Goal: Information Seeking & Learning: Learn about a topic

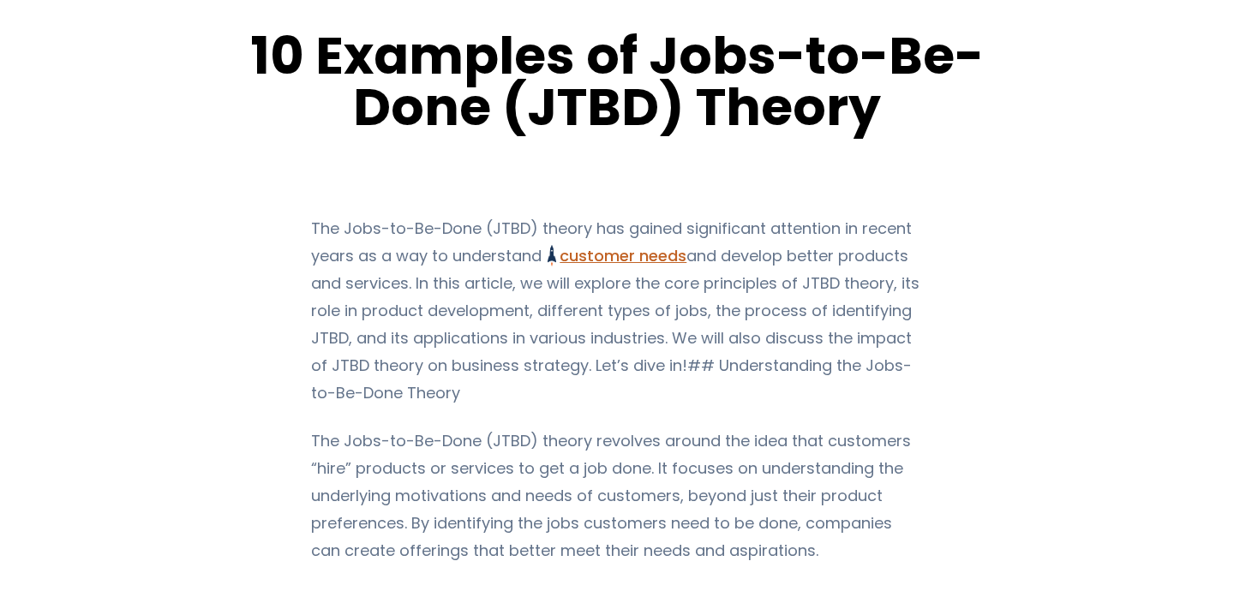
scroll to position [679, 0]
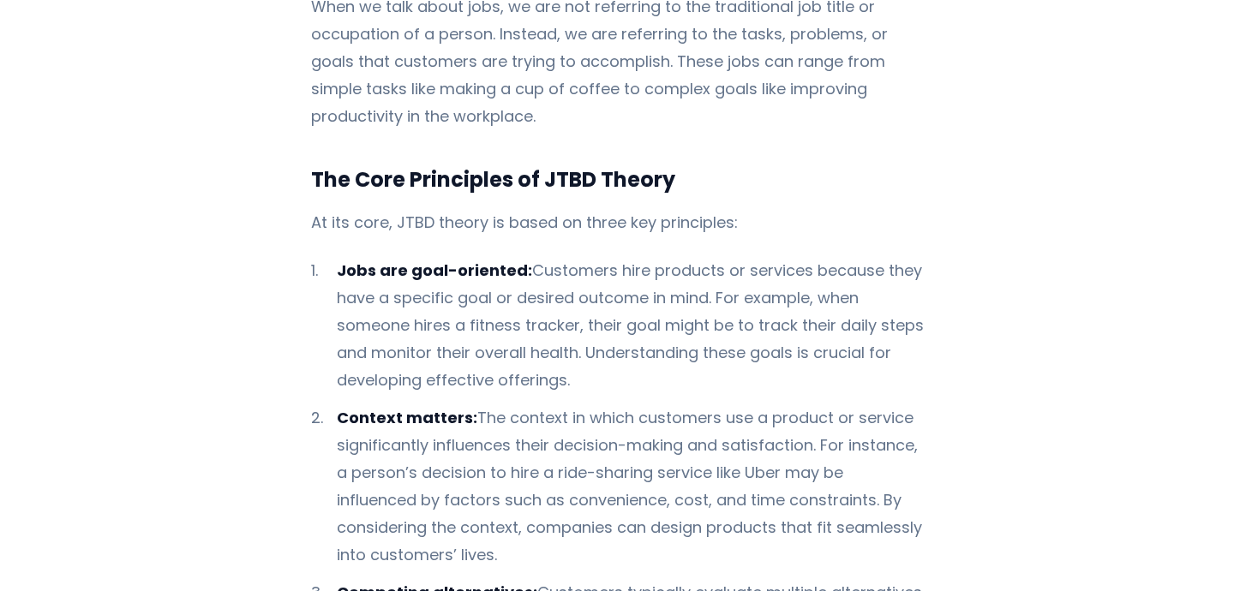
drag, startPoint x: 376, startPoint y: 217, endPoint x: 719, endPoint y: 440, distance: 408.7
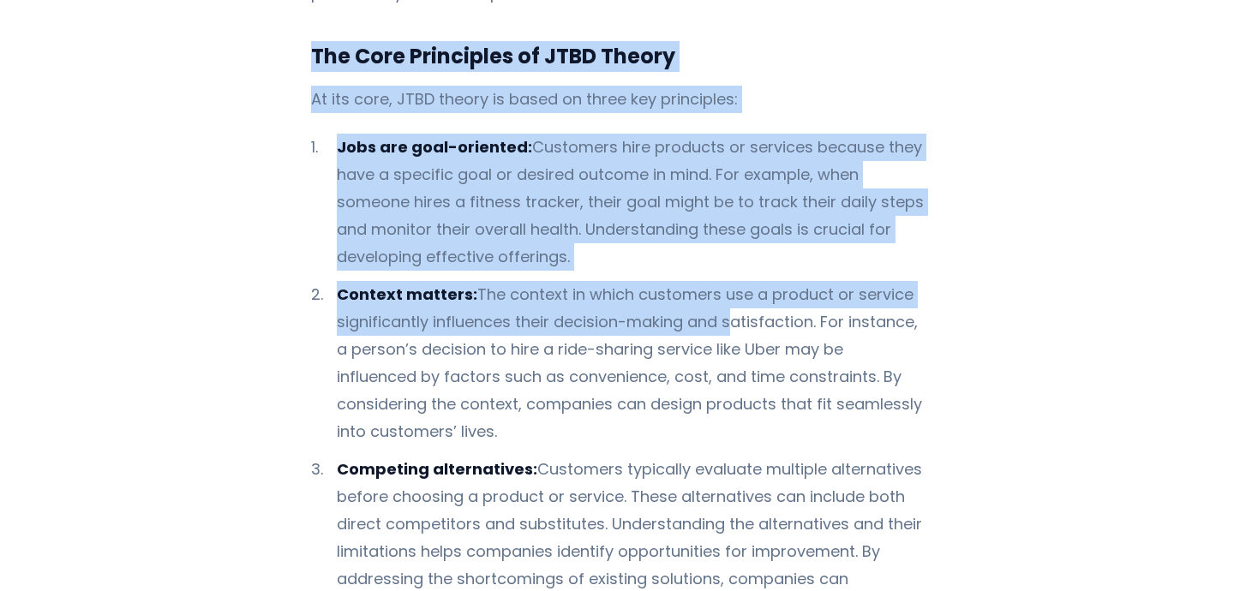
scroll to position [820, 0]
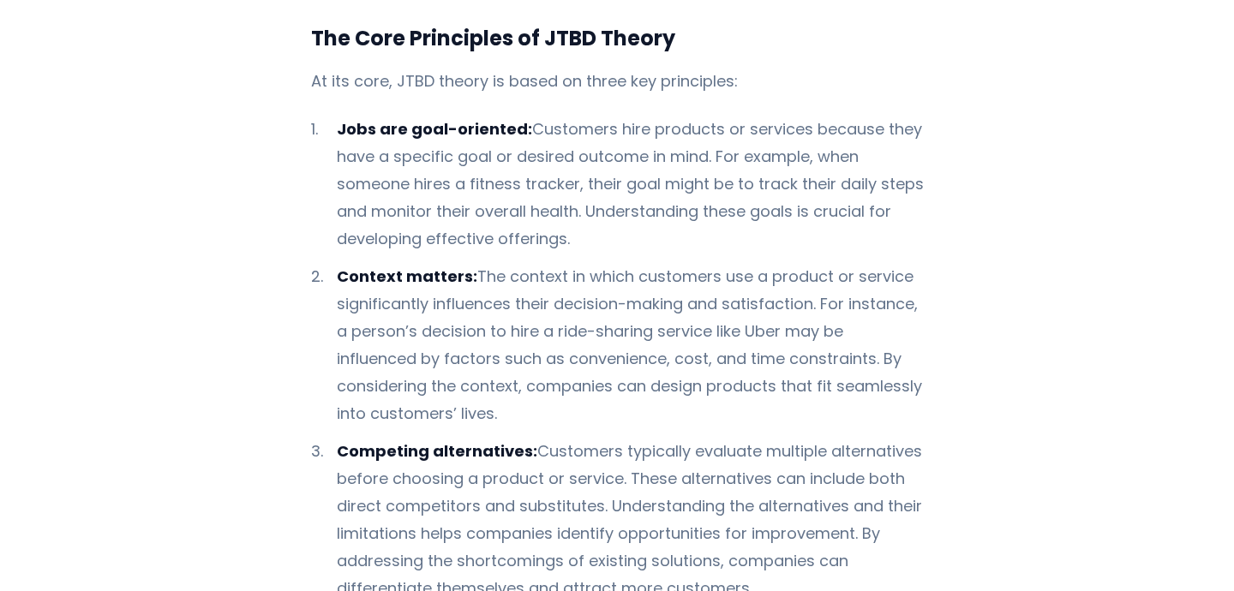
click at [549, 426] on li "Context matters: The context in which customers use a product or service signif…" at bounding box center [617, 345] width 613 height 165
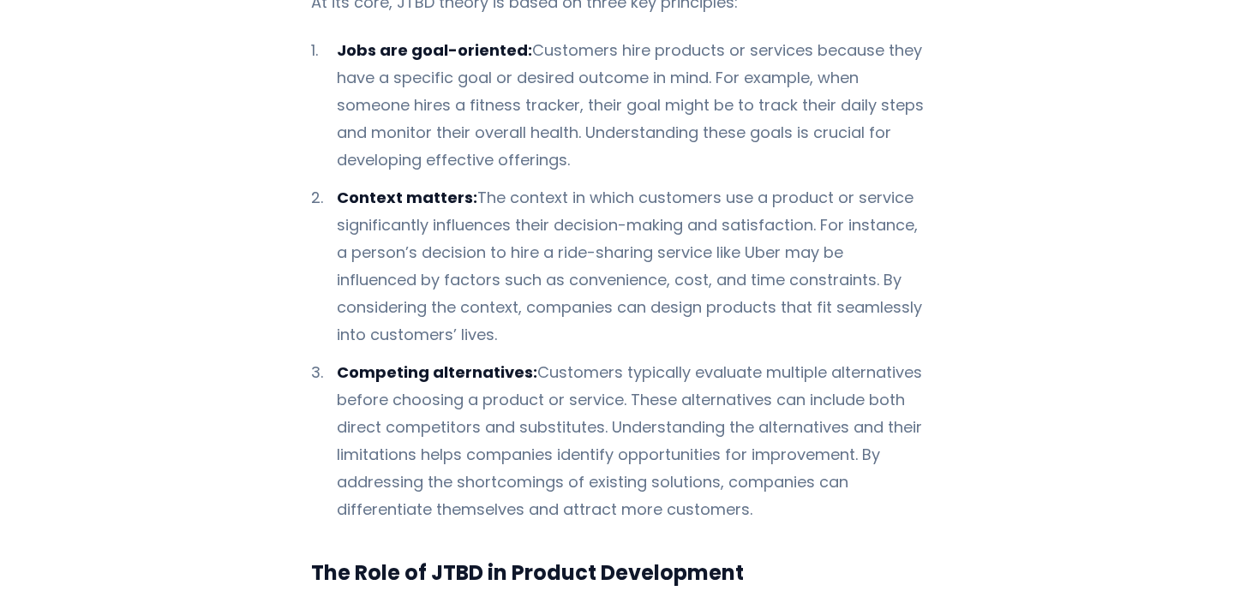
scroll to position [928, 0]
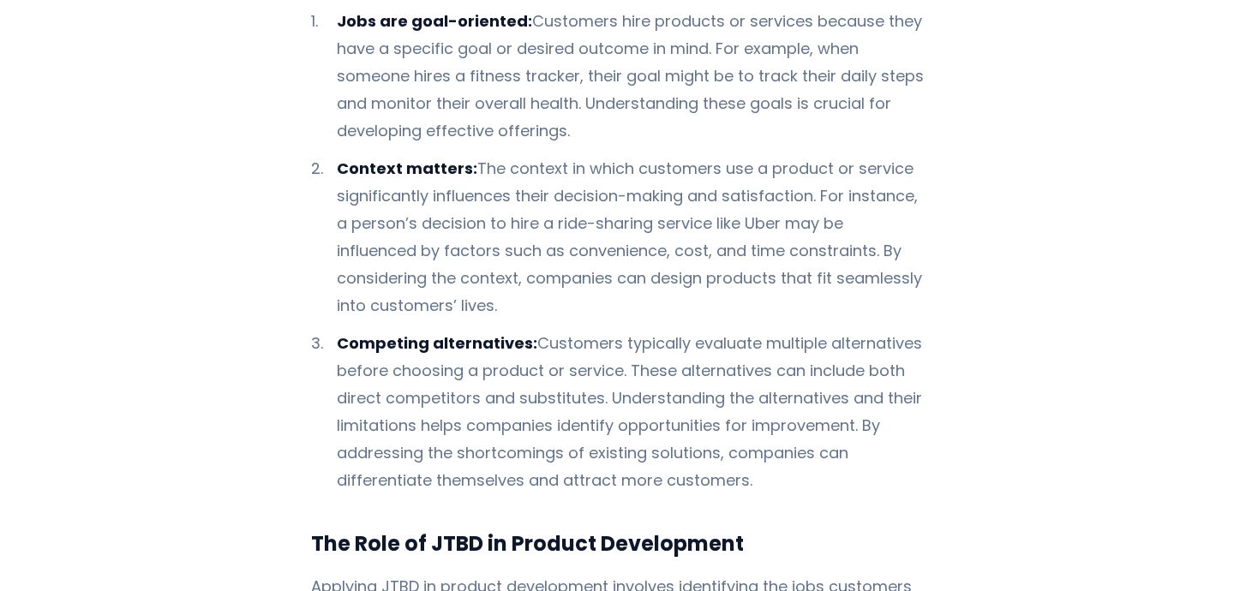
drag, startPoint x: 751, startPoint y: 481, endPoint x: 286, endPoint y: 26, distance: 650.7
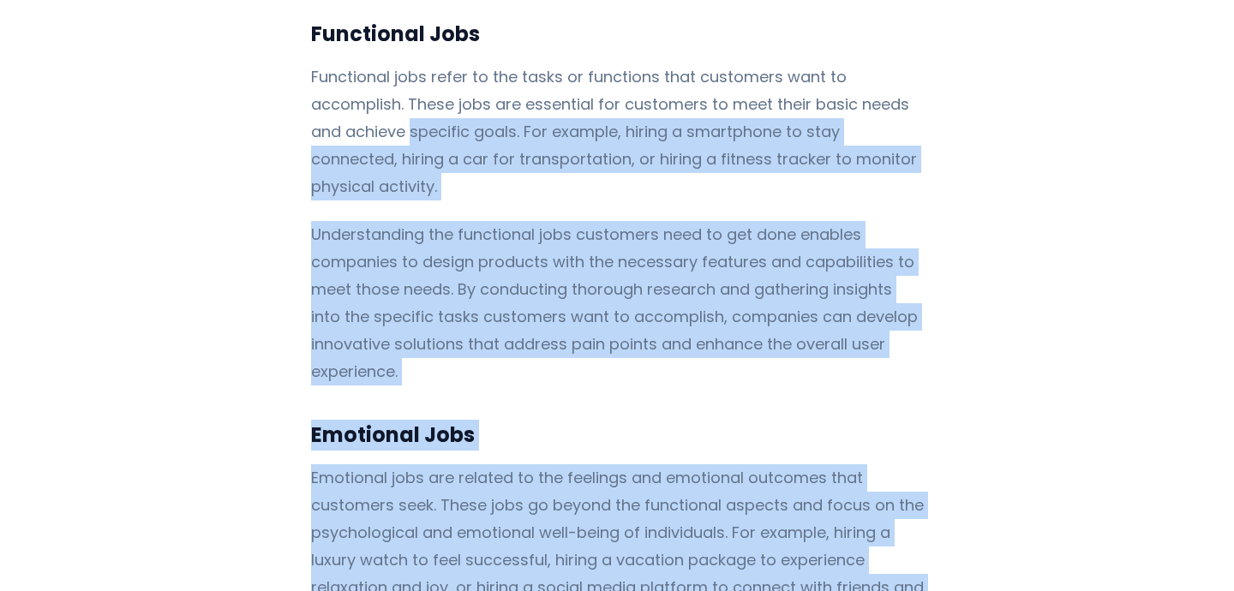
scroll to position [2299, 0]
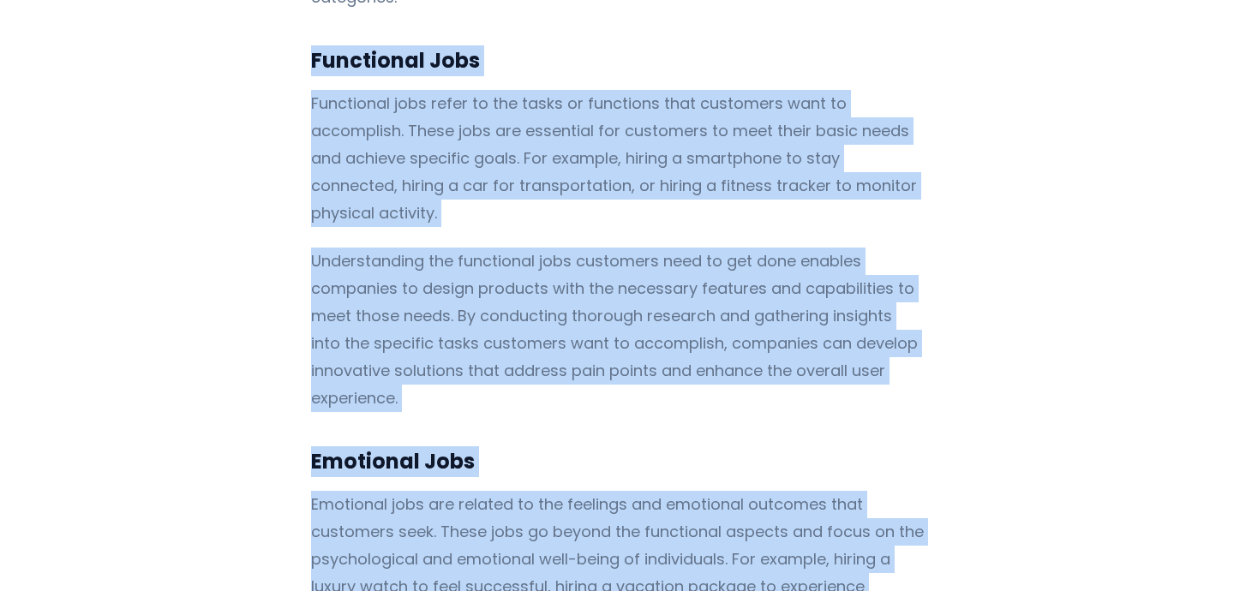
drag, startPoint x: 601, startPoint y: 302, endPoint x: 291, endPoint y: 57, distance: 395.3
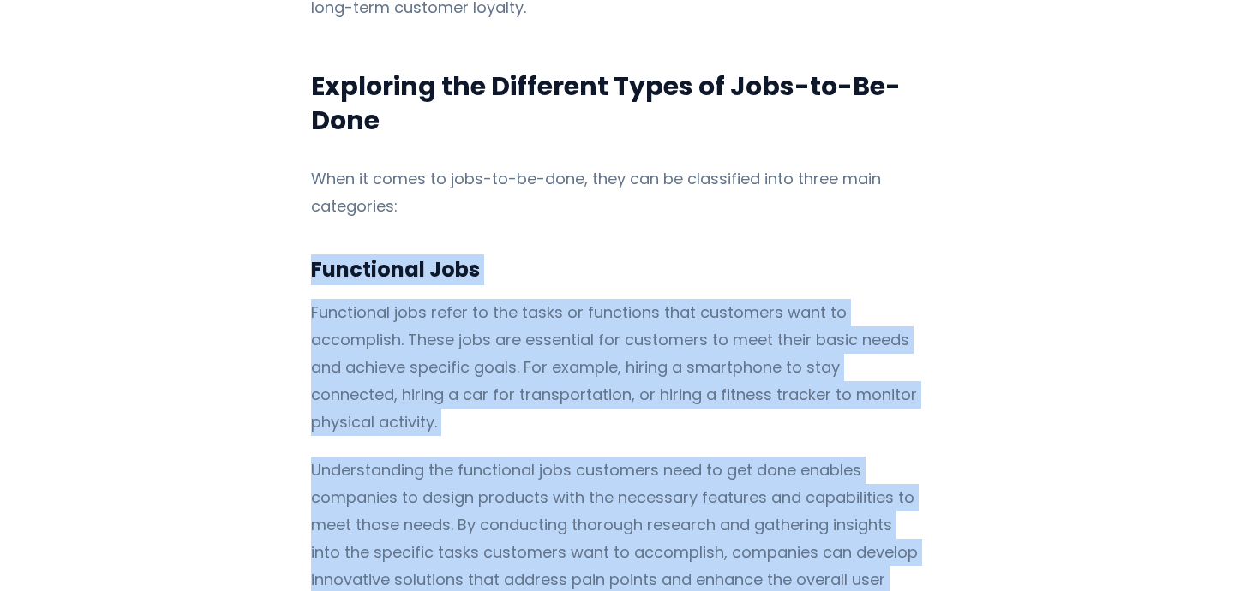
scroll to position [2068, 0]
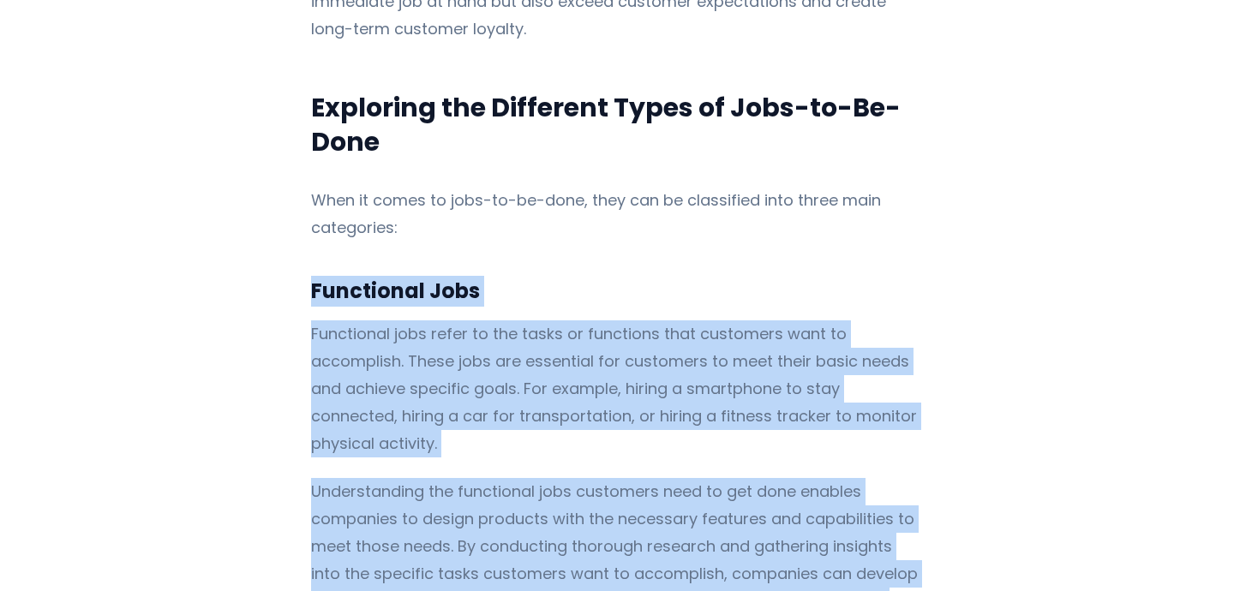
copy div "Functional Jobs Functional jobs refer to the tasks or functions that customers …"
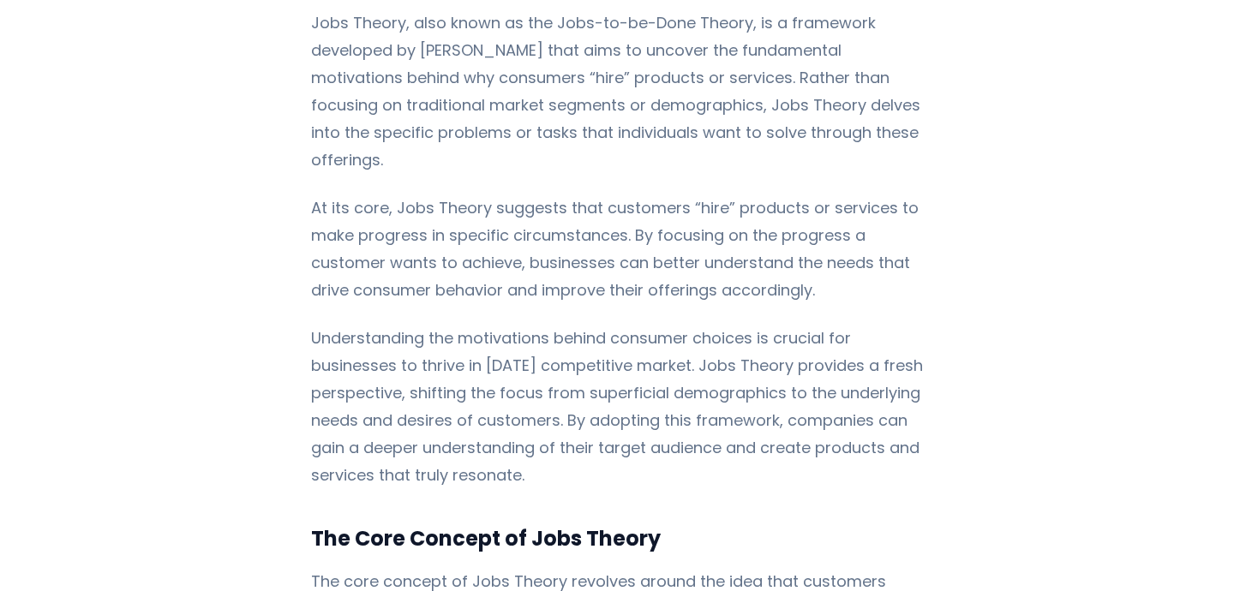
scroll to position [729, 0]
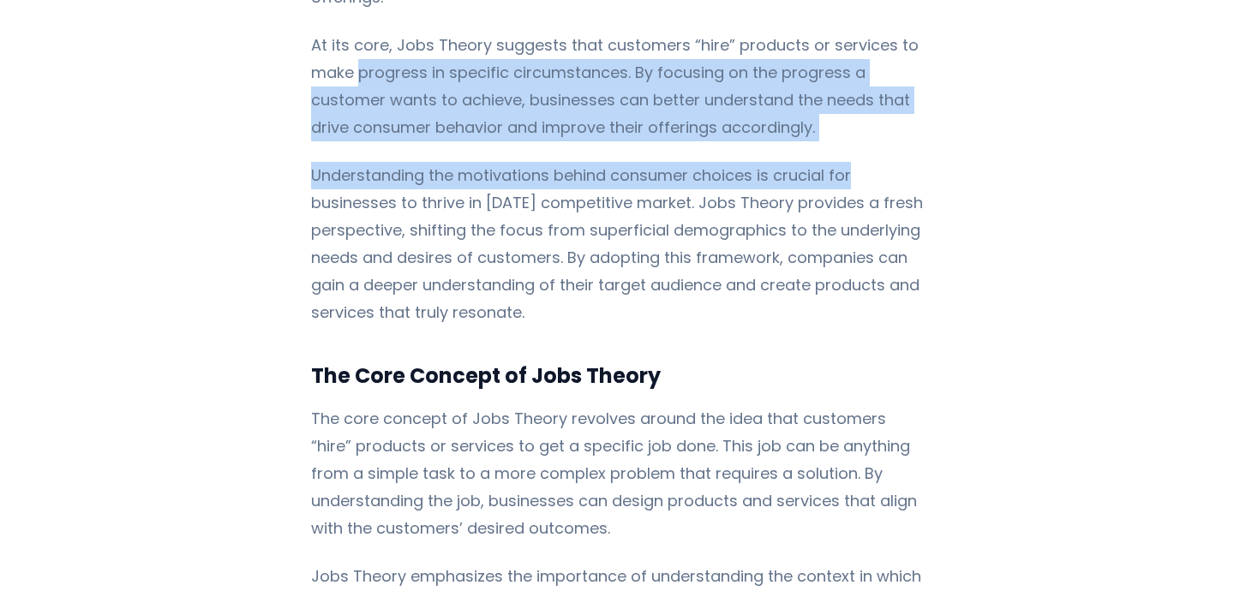
drag, startPoint x: 348, startPoint y: 69, endPoint x: 864, endPoint y: 164, distance: 525.3
click at [840, 140] on p "At its core, Jobs Theory suggests that customers “hire” products or services to…" at bounding box center [617, 87] width 613 height 110
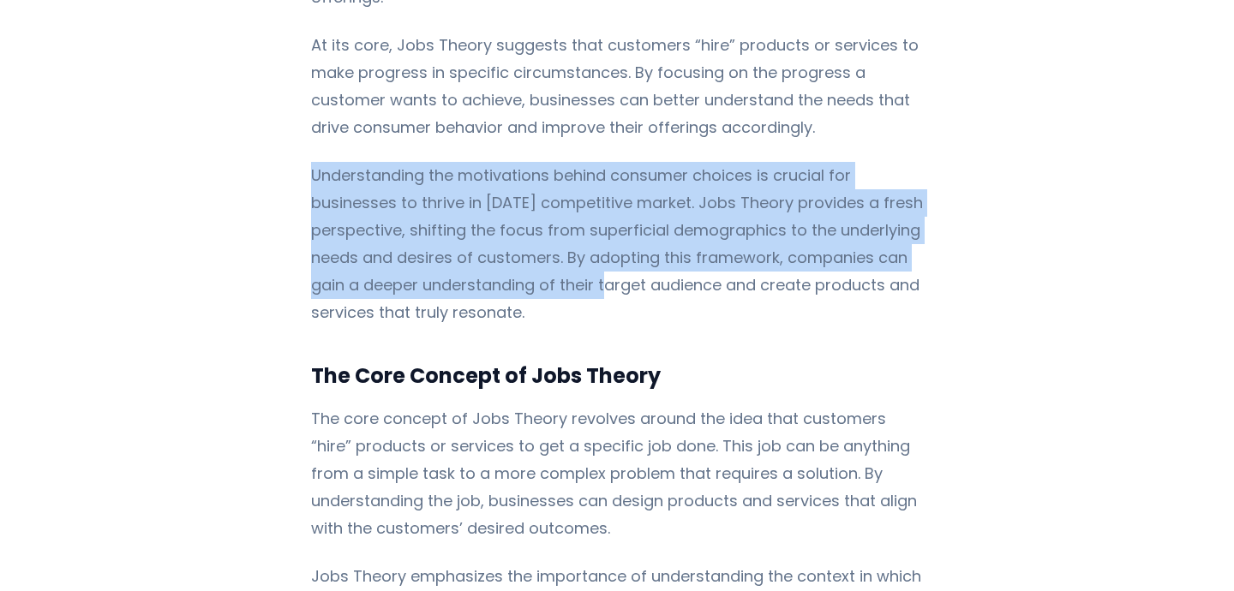
drag, startPoint x: 278, startPoint y: 159, endPoint x: 594, endPoint y: 318, distance: 352.9
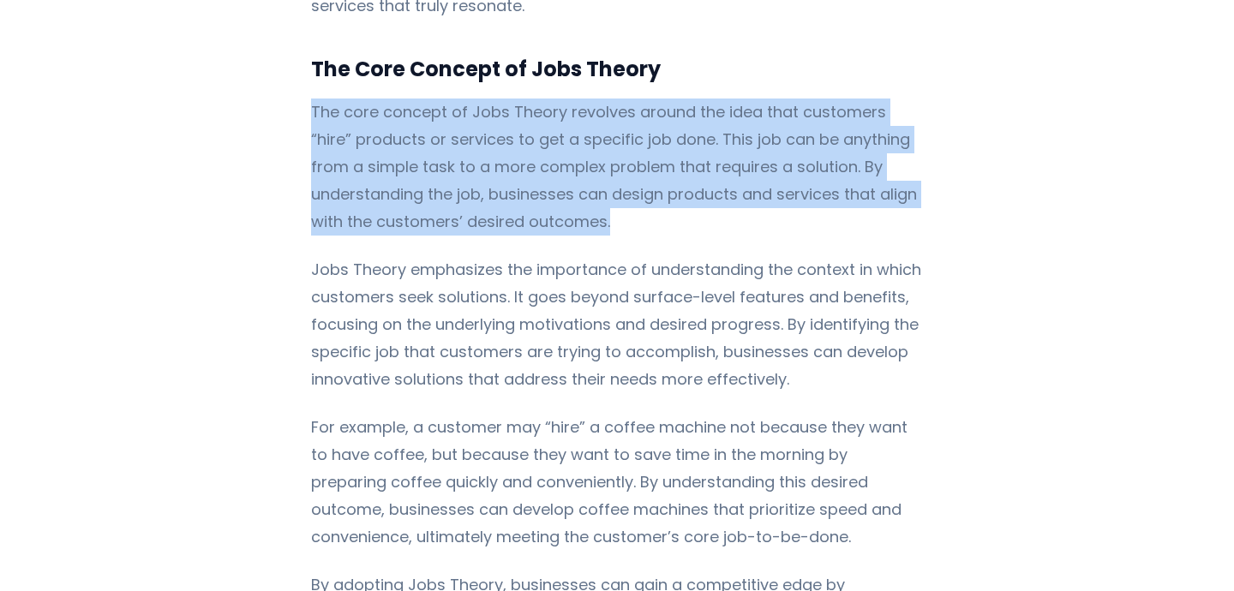
drag, startPoint x: 612, startPoint y: 230, endPoint x: 272, endPoint y: 98, distance: 364.0
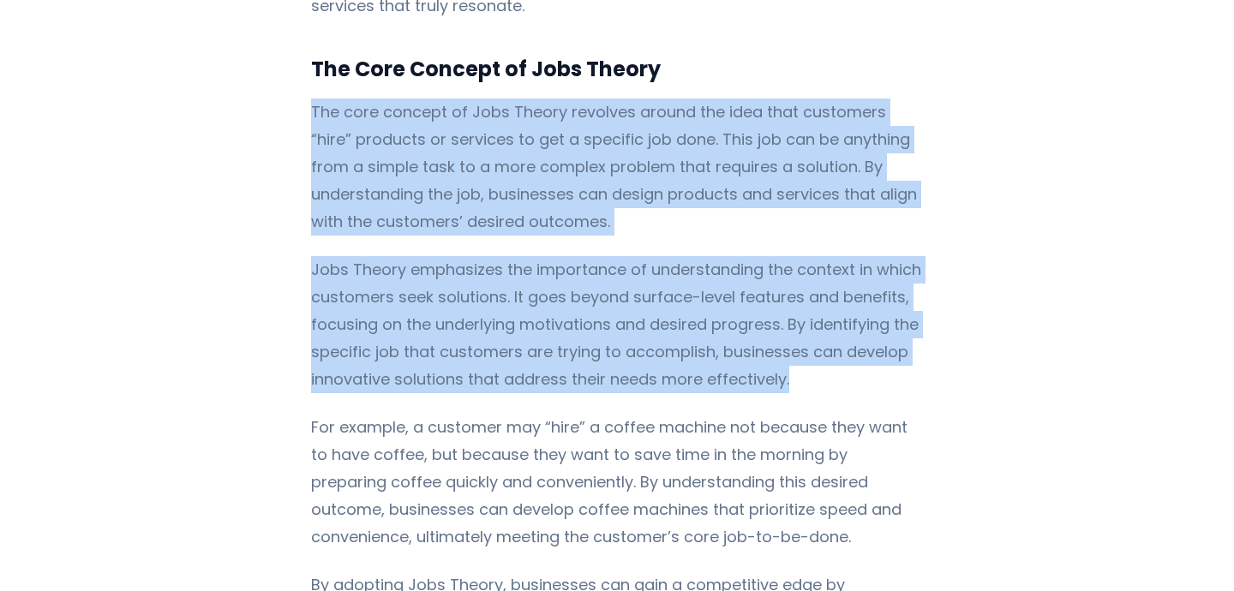
drag, startPoint x: 284, startPoint y: 98, endPoint x: 824, endPoint y: 377, distance: 608.5
click at [824, 377] on p "Jobs Theory emphasizes the importance of understanding the context in which cus…" at bounding box center [617, 324] width 613 height 137
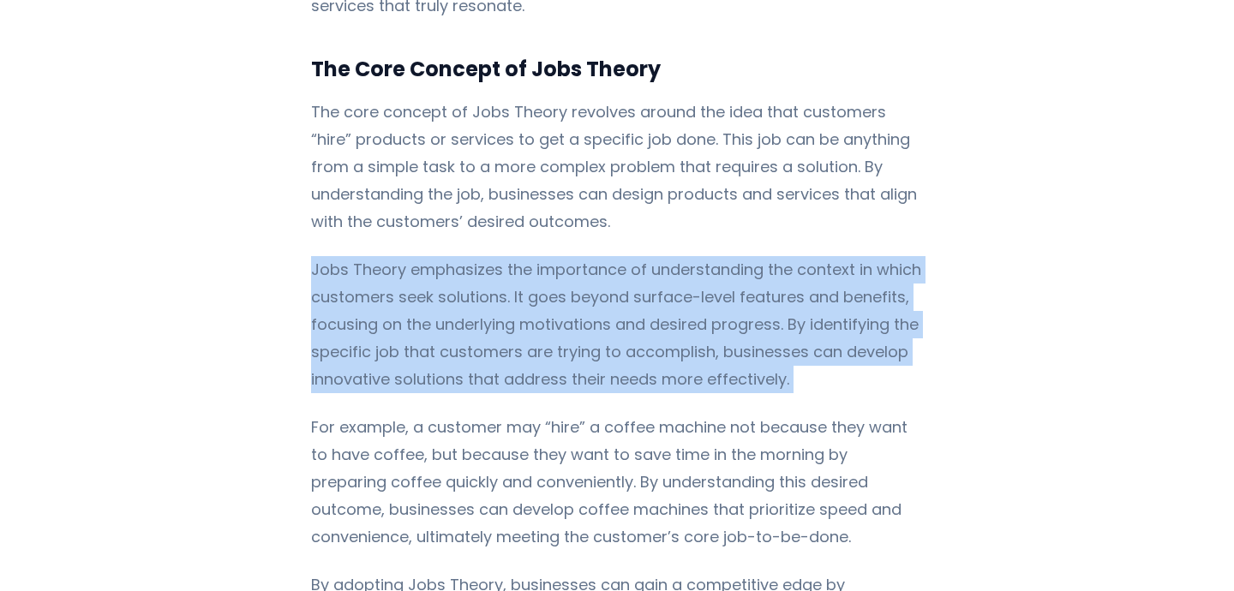
drag, startPoint x: 824, startPoint y: 377, endPoint x: 290, endPoint y: 260, distance: 547.4
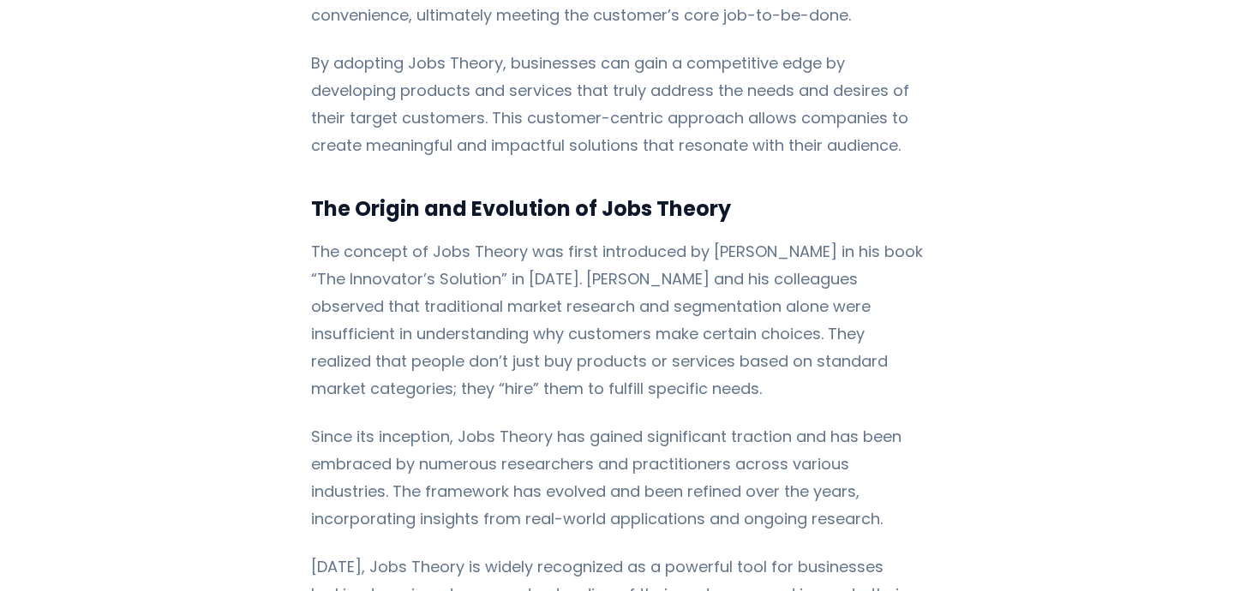
scroll to position [1588, 0]
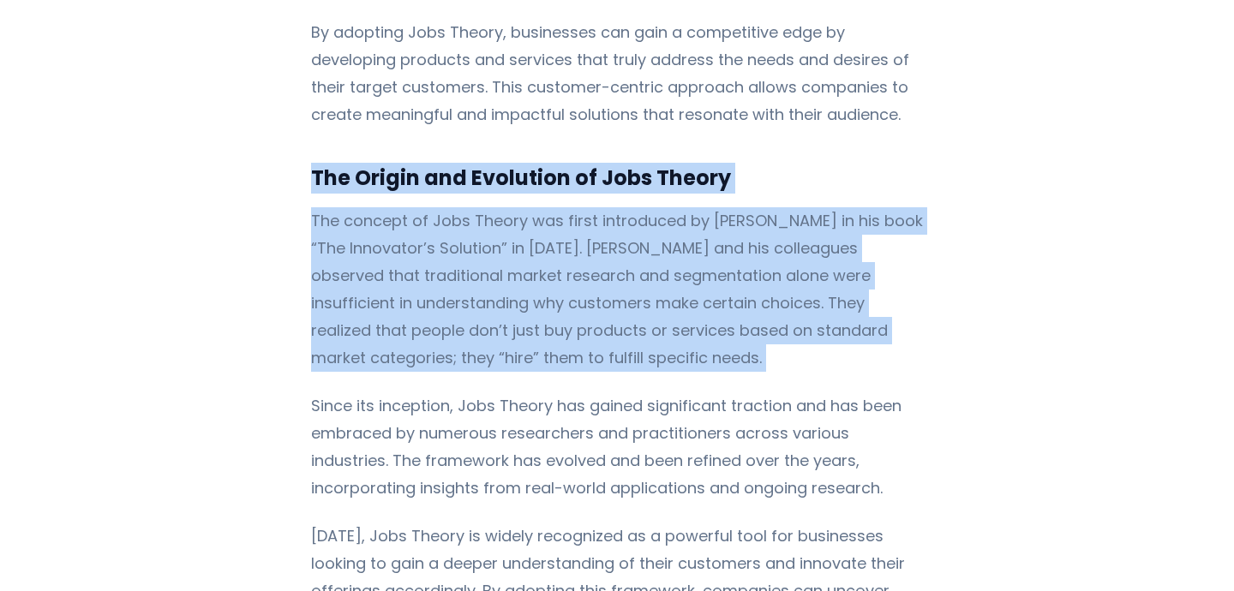
drag, startPoint x: 302, startPoint y: 178, endPoint x: 601, endPoint y: 373, distance: 356.0
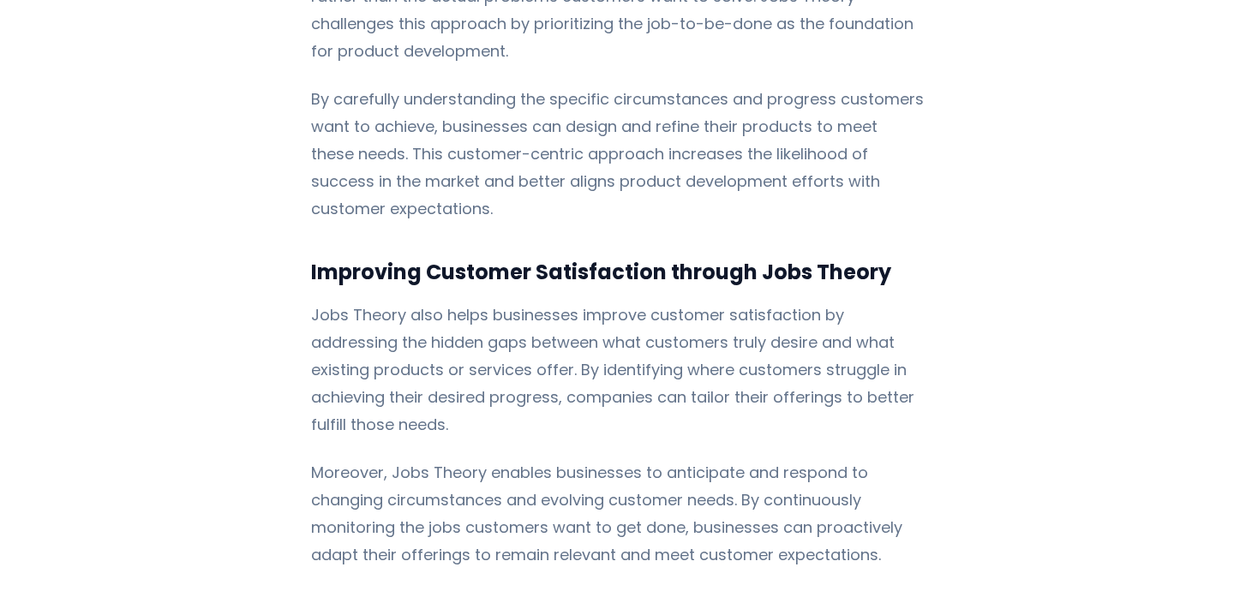
scroll to position [2905, 0]
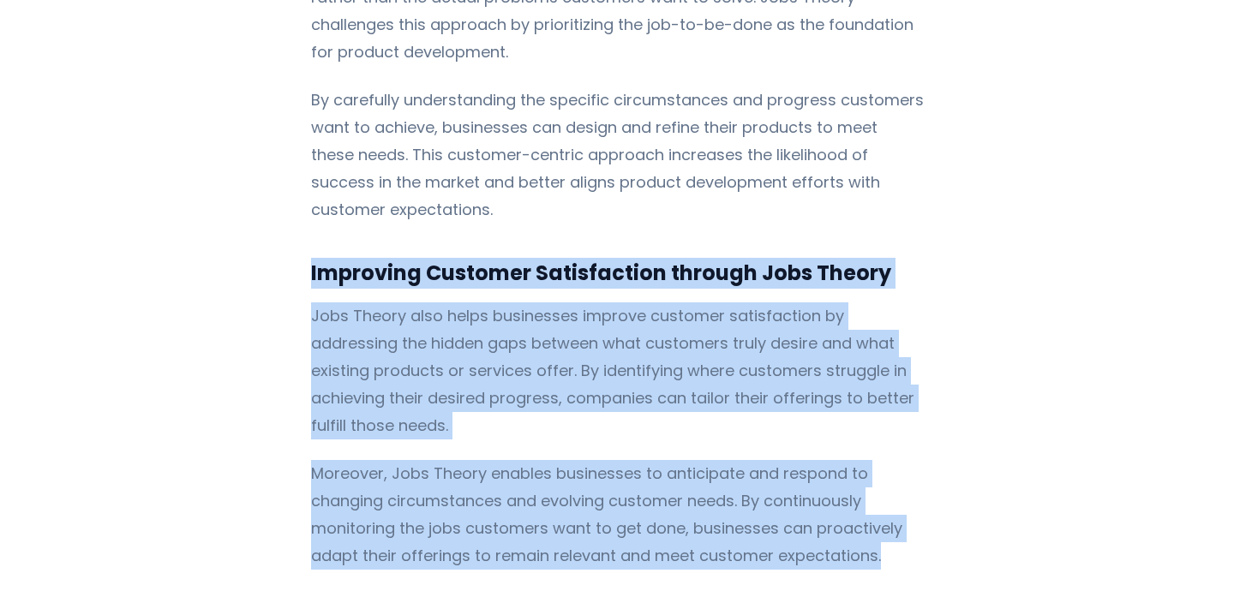
drag, startPoint x: 284, startPoint y: 236, endPoint x: 884, endPoint y: 495, distance: 654.0
click at [884, 495] on p "Moreover, Jobs Theory enables businesses to anticipate and respond to changing …" at bounding box center [617, 515] width 613 height 110
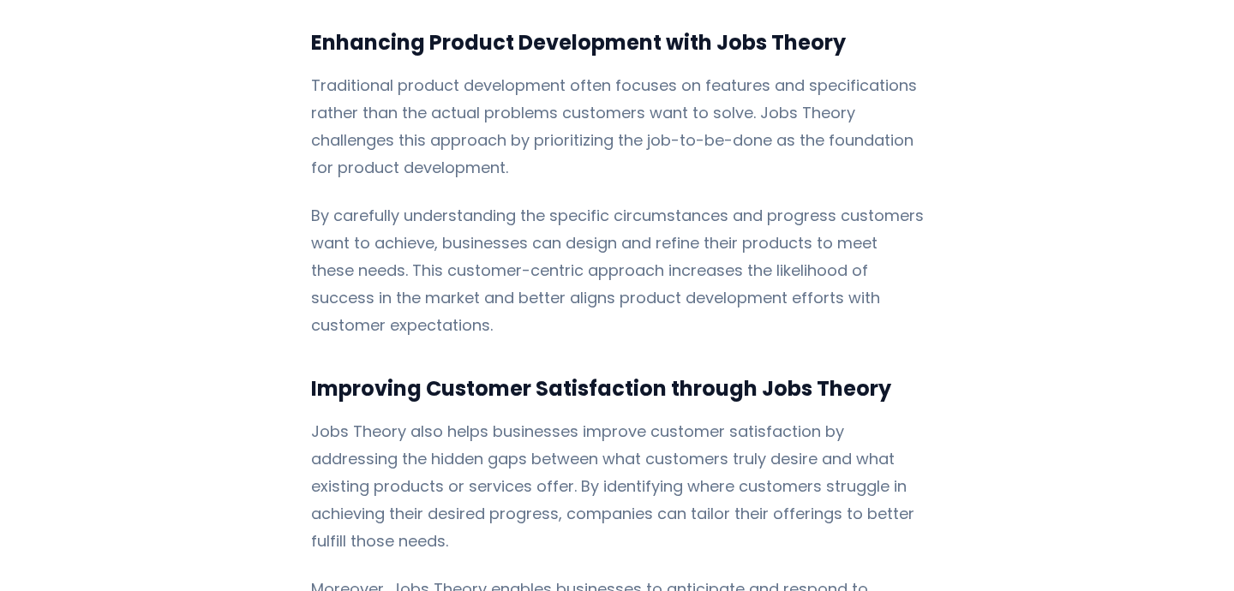
scroll to position [2648, 0]
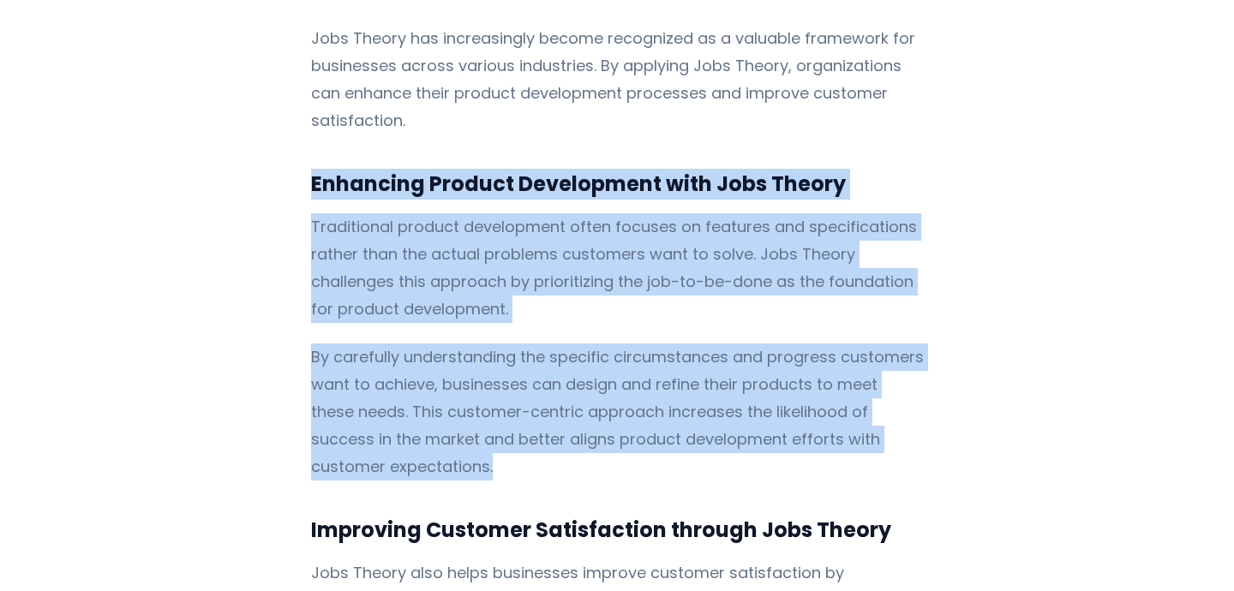
drag, startPoint x: 283, startPoint y: 136, endPoint x: 534, endPoint y: 436, distance: 391.1
click at [534, 436] on p "By carefully understanding the specific circumstances and progress customers wa…" at bounding box center [617, 412] width 613 height 137
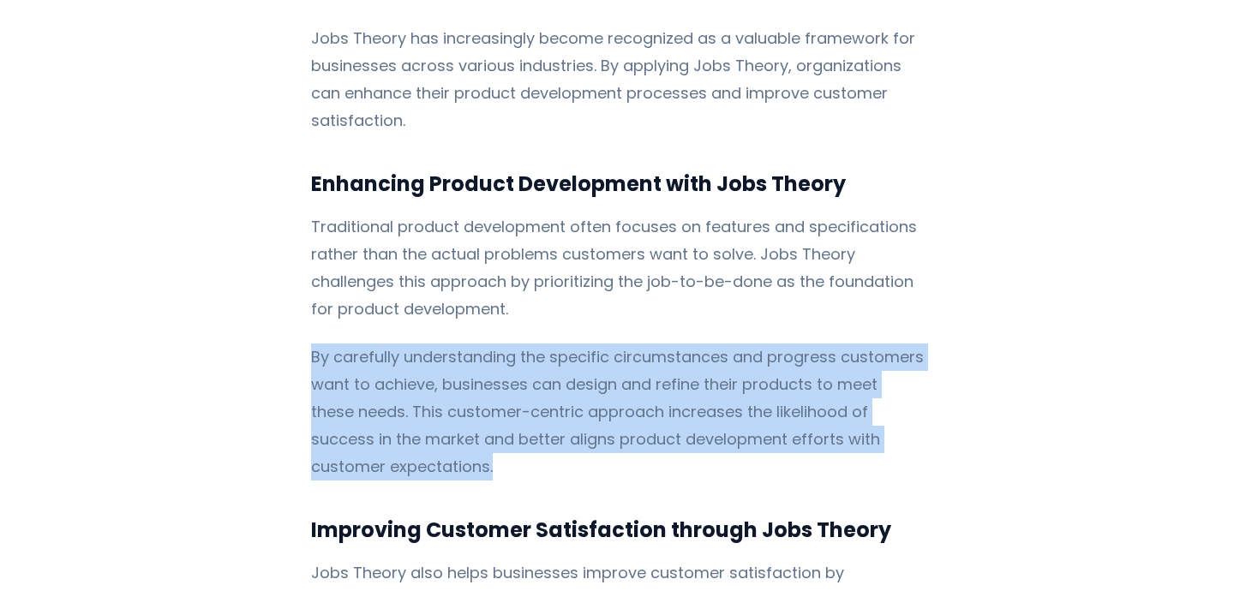
drag, startPoint x: 440, startPoint y: 434, endPoint x: 298, endPoint y: 322, distance: 180.6
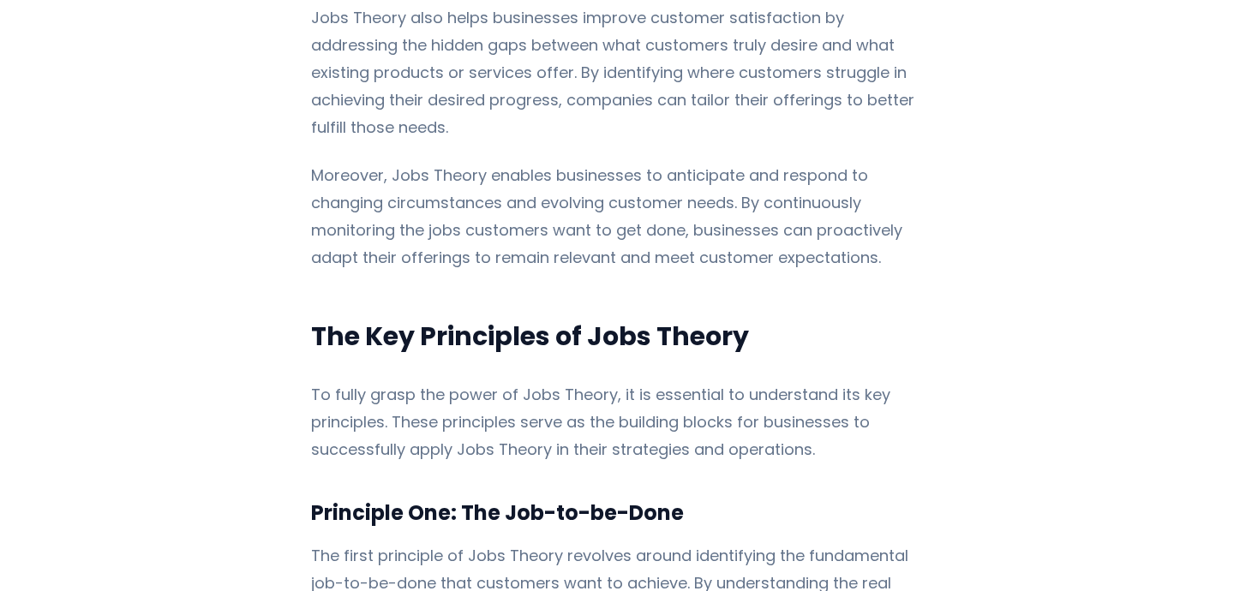
scroll to position [3362, 0]
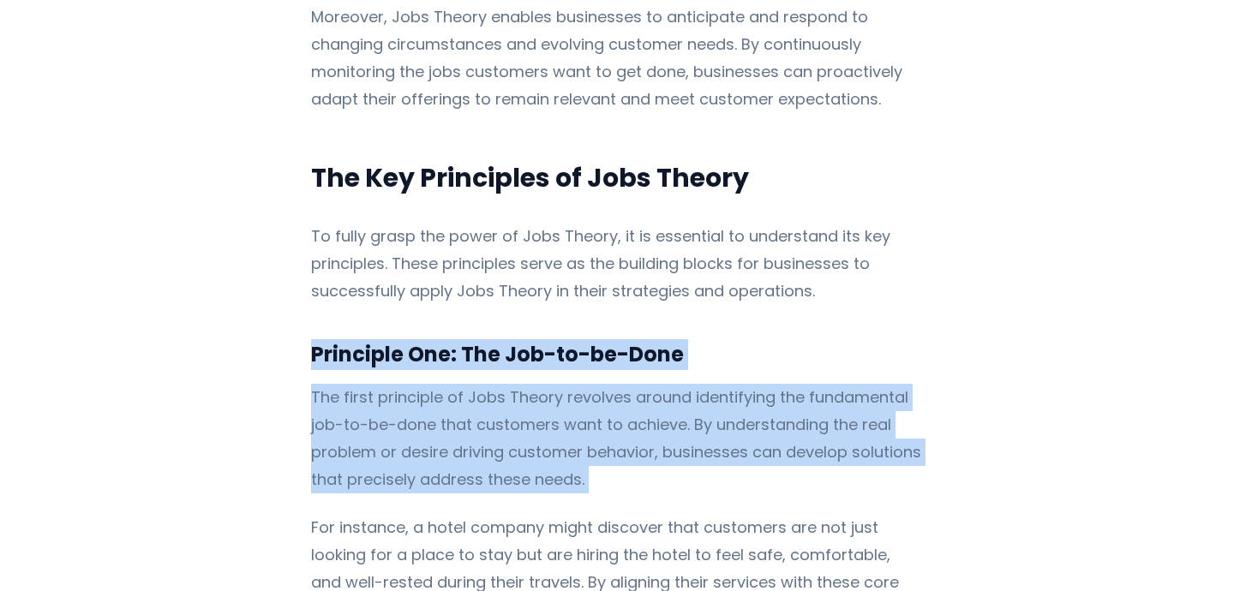
drag, startPoint x: 286, startPoint y: 284, endPoint x: 579, endPoint y: 436, distance: 330.3
click at [577, 438] on div "In today’s competitive business landscape, understanding consumer behavior and …" at bounding box center [617, 333] width 823 height 6786
click at [579, 436] on p "The first principle of Jobs Theory revolves around identifying the fundamental …" at bounding box center [617, 439] width 613 height 110
drag, startPoint x: 597, startPoint y: 432, endPoint x: 278, endPoint y: 282, distance: 352.2
click at [278, 282] on div "In today’s competitive business landscape, understanding consumer behavior and …" at bounding box center [617, 333] width 823 height 6786
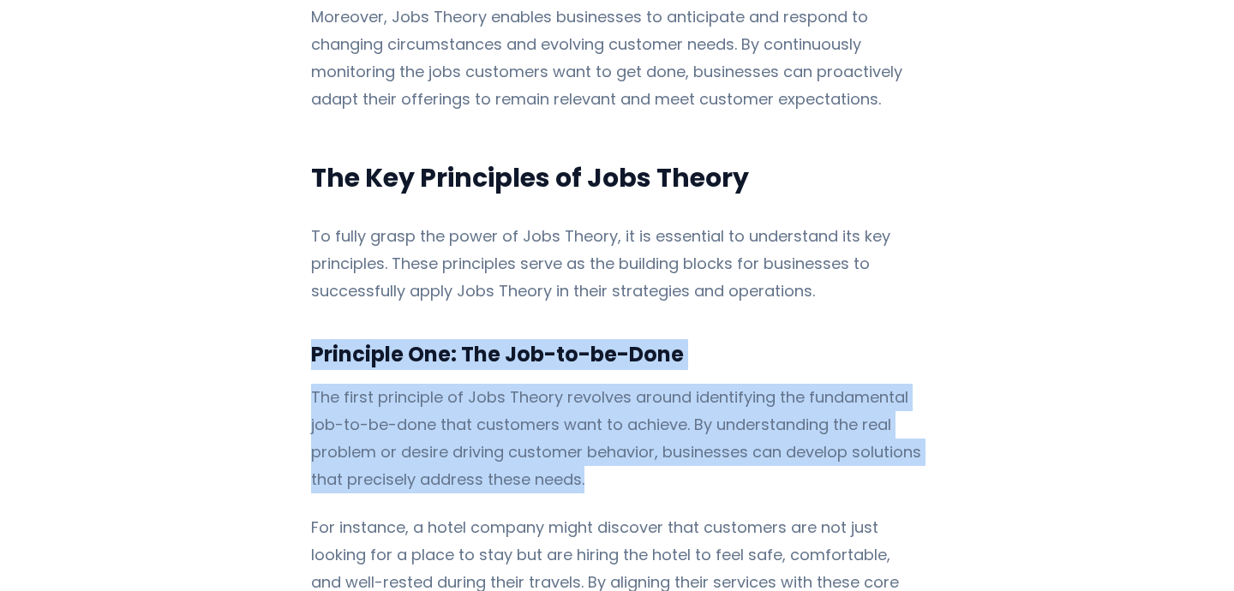
click at [537, 384] on p "The first principle of Jobs Theory revolves around identifying the fundamental …" at bounding box center [617, 439] width 613 height 110
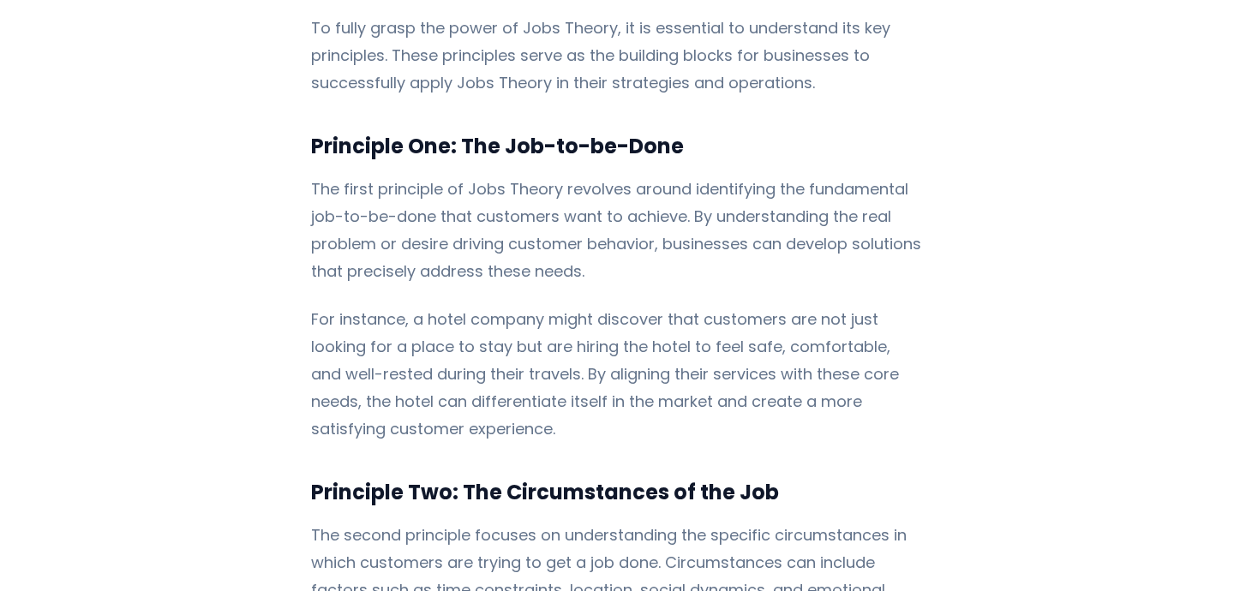
scroll to position [3574, 0]
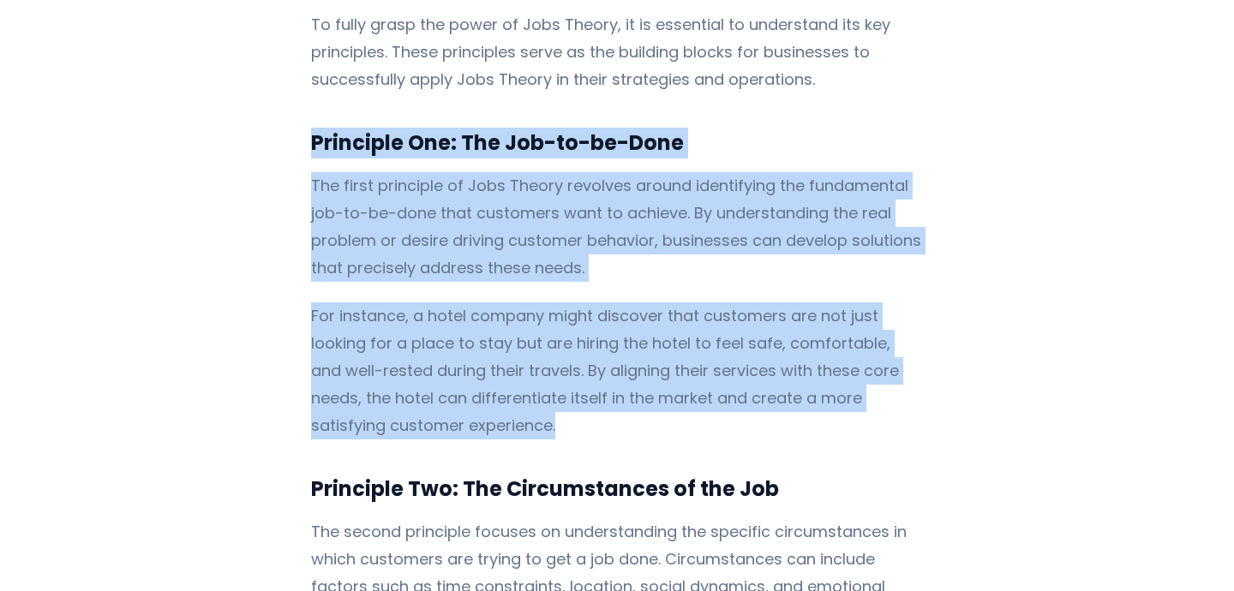
drag, startPoint x: 422, startPoint y: 384, endPoint x: 276, endPoint y: 101, distance: 318.0
click at [276, 101] on div "In today’s competitive business landscape, understanding consumer behavior and …" at bounding box center [617, 121] width 823 height 6786
click at [395, 302] on p "For instance, a hotel company might discover that customers are not just lookin…" at bounding box center [617, 370] width 613 height 137
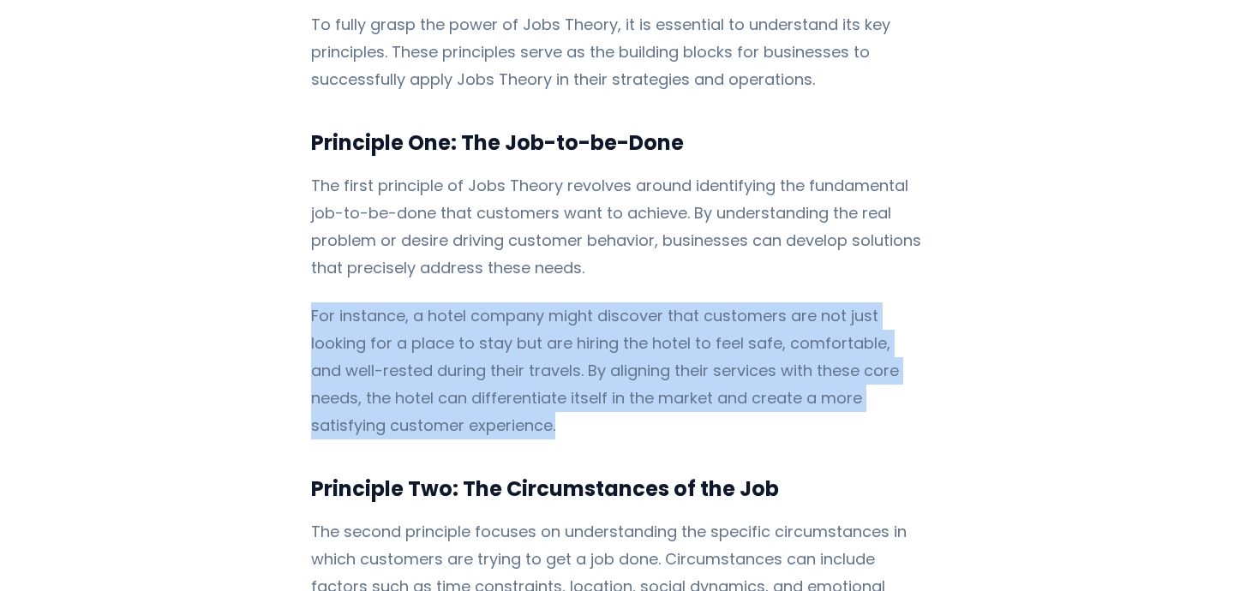
drag, startPoint x: 403, startPoint y: 375, endPoint x: 284, endPoint y: 243, distance: 177.2
click at [284, 243] on div "In today’s competitive business landscape, understanding consumer behavior and …" at bounding box center [617, 121] width 823 height 6786
click at [409, 368] on p "For instance, a hotel company might discover that customers are not just lookin…" at bounding box center [617, 370] width 613 height 137
drag, startPoint x: 401, startPoint y: 386, endPoint x: 272, endPoint y: 255, distance: 184.2
click at [272, 255] on div "In today’s competitive business landscape, understanding consumer behavior and …" at bounding box center [617, 121] width 823 height 6786
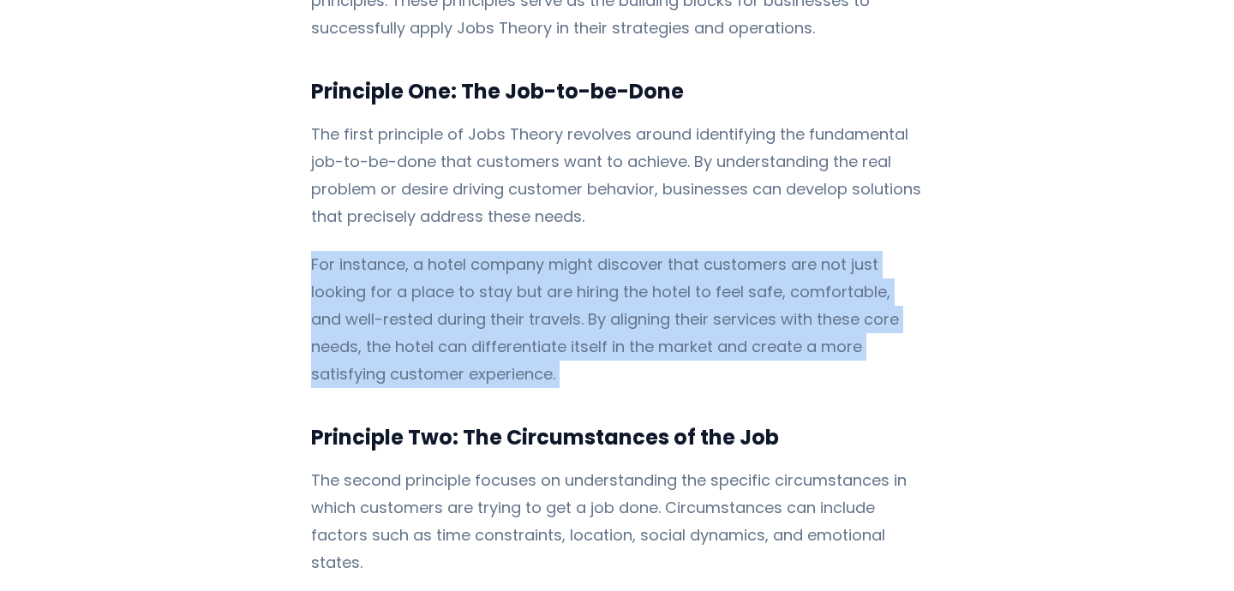
scroll to position [3628, 0]
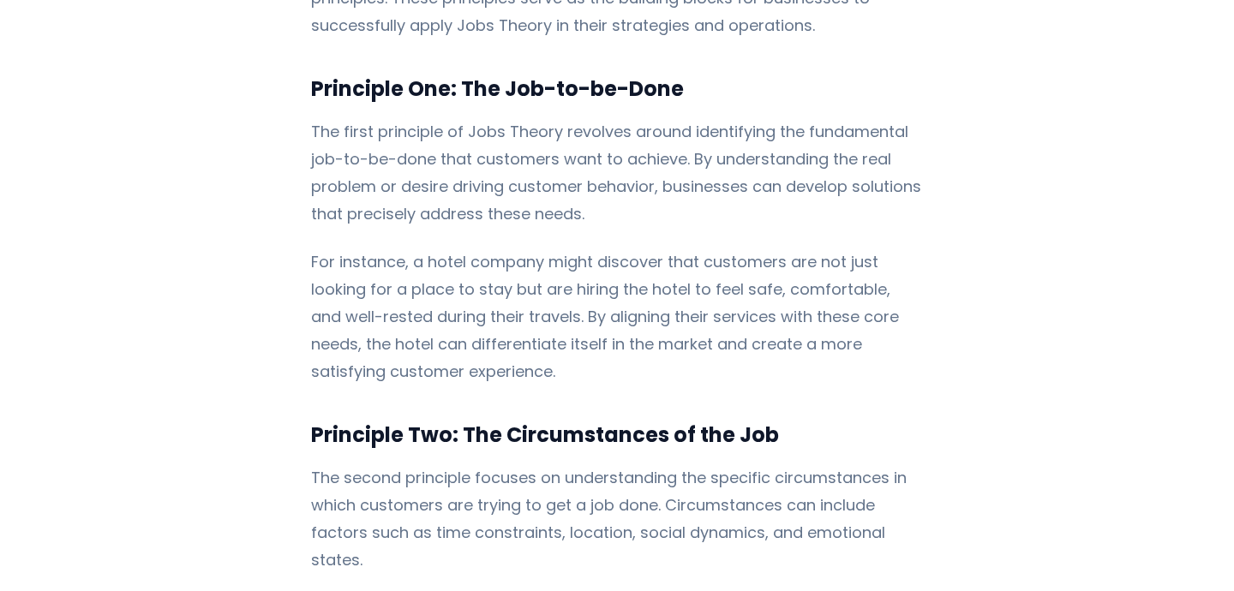
click at [406, 313] on p "For instance, a hotel company might discover that customers are not just lookin…" at bounding box center [617, 316] width 613 height 137
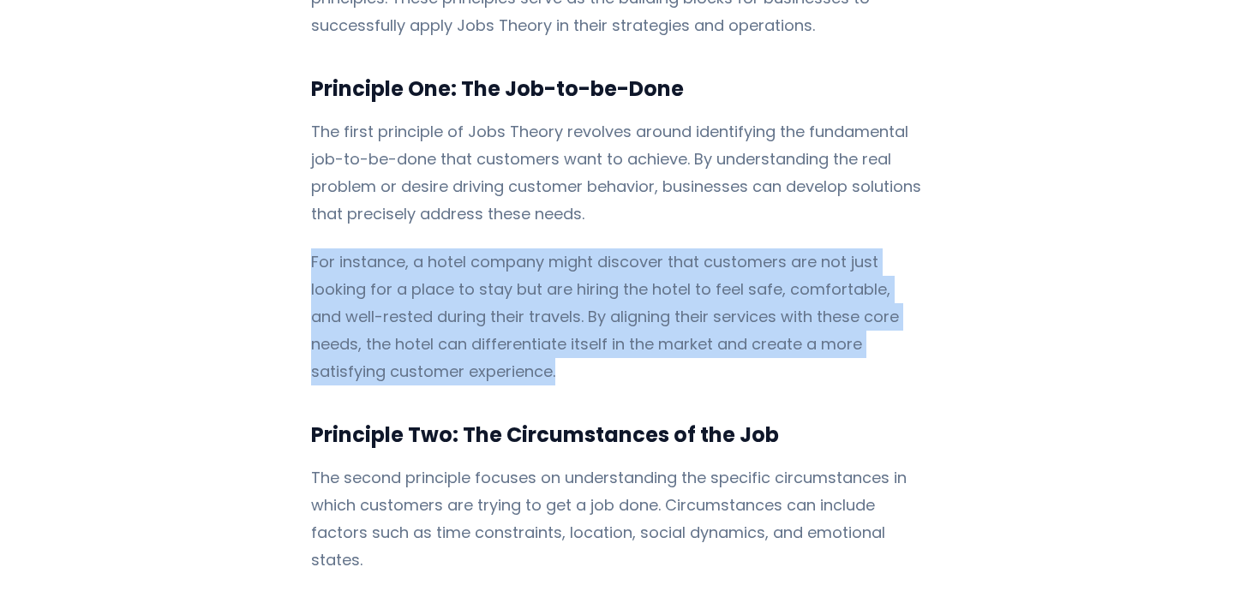
drag, startPoint x: 412, startPoint y: 319, endPoint x: 236, endPoint y: 178, distance: 224.9
click at [236, 178] on div "In today’s competitive business landscape, understanding consumer behavior and …" at bounding box center [617, 67] width 823 height 6786
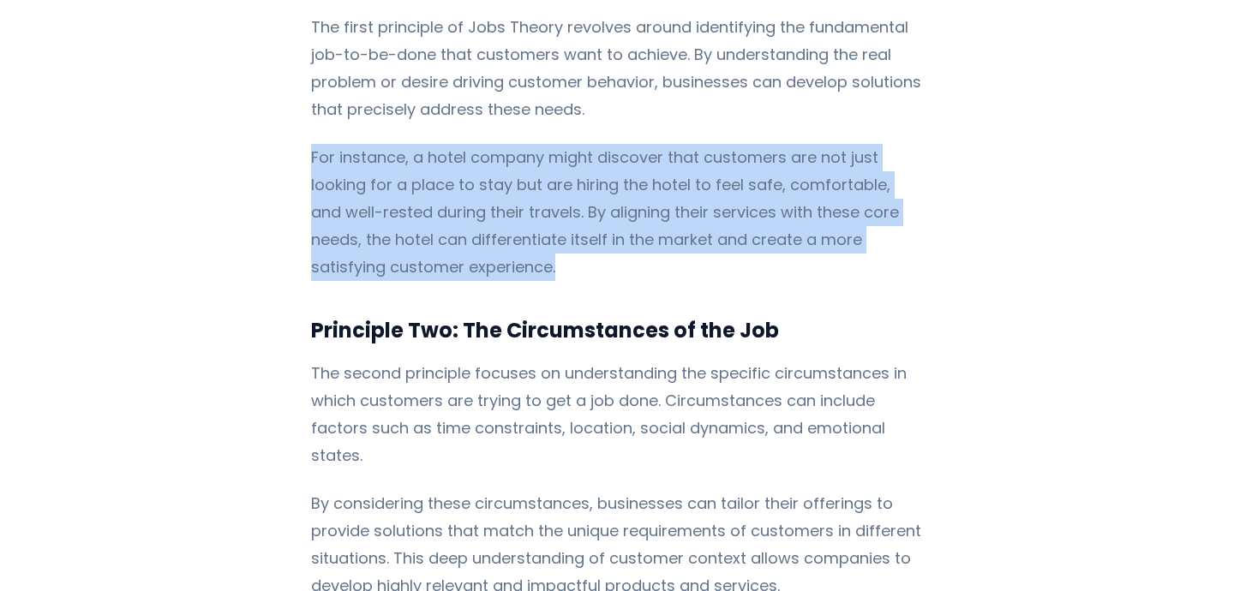
scroll to position [3989, 0]
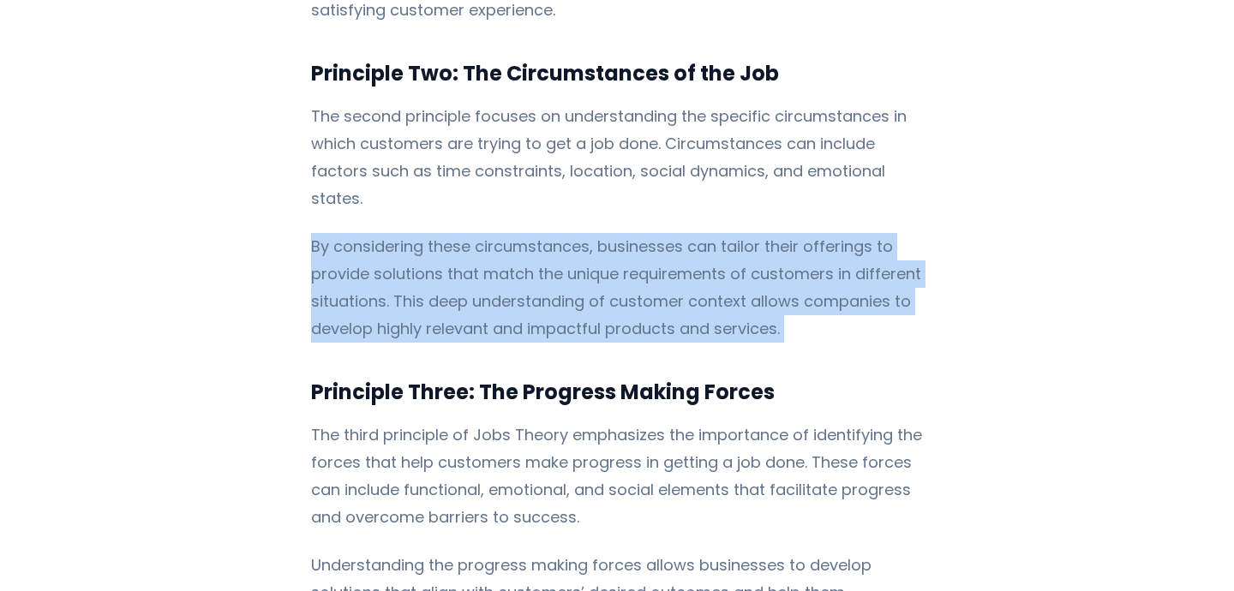
drag, startPoint x: 769, startPoint y: 267, endPoint x: 254, endPoint y: 145, distance: 530.1
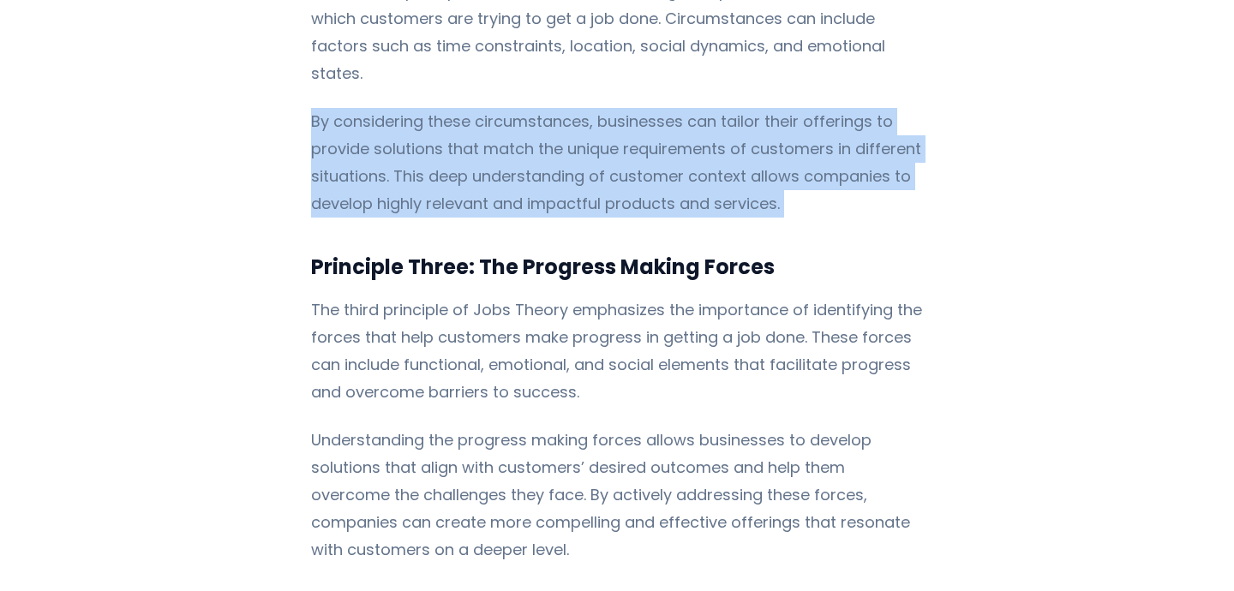
scroll to position [4116, 0]
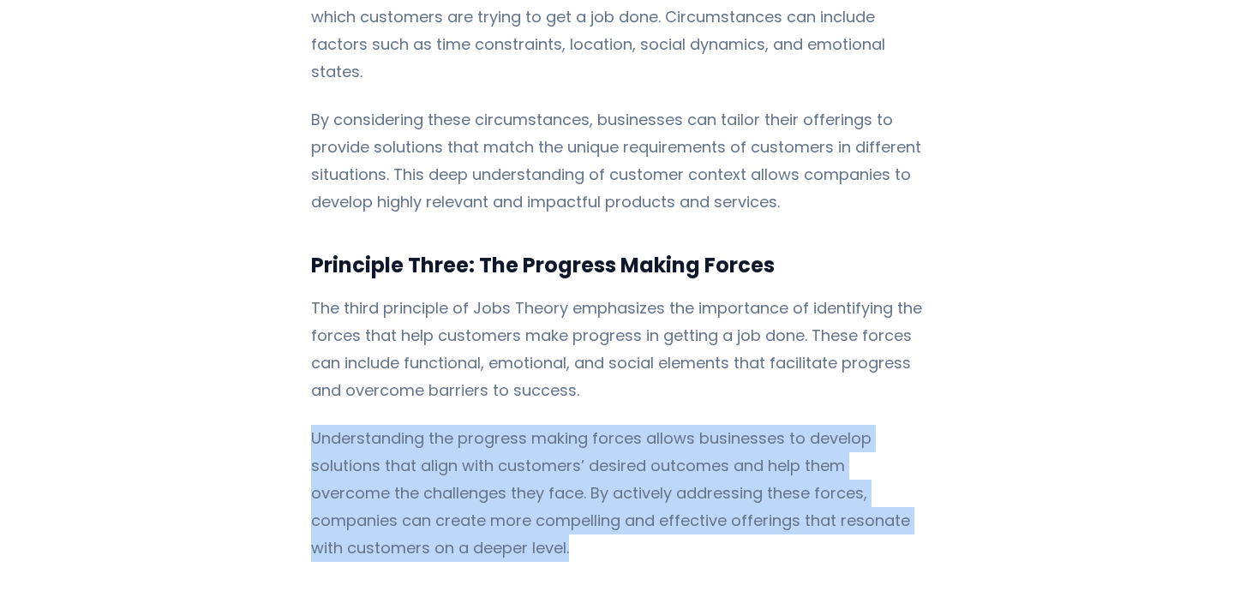
drag, startPoint x: 310, startPoint y: 354, endPoint x: 475, endPoint y: 458, distance: 194.4
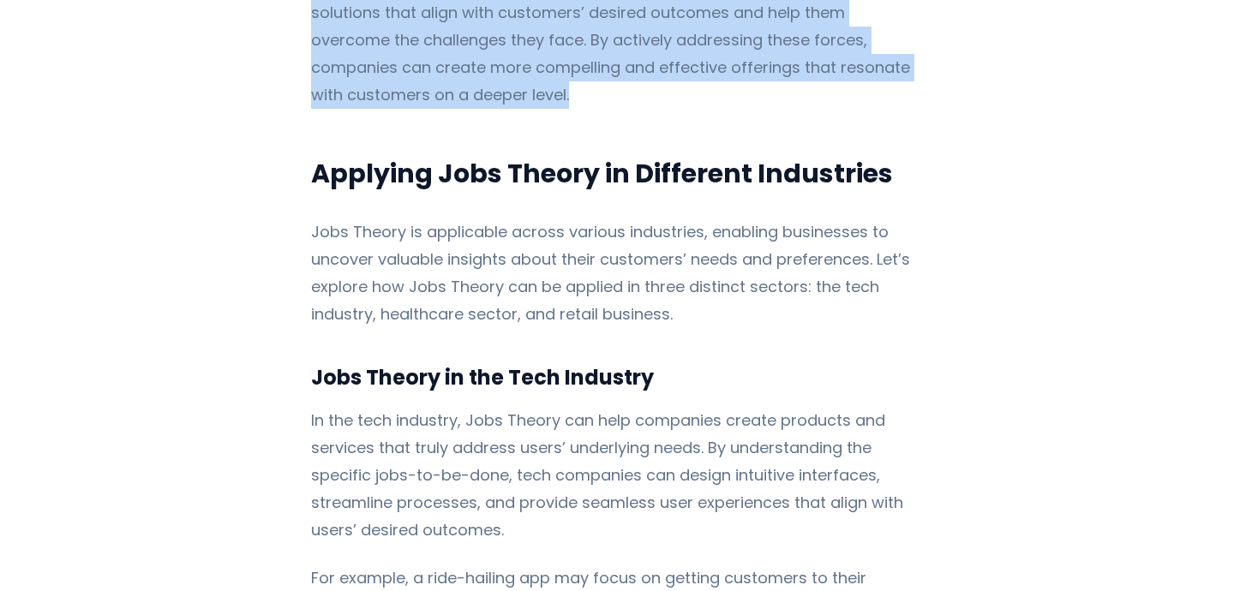
scroll to position [4756, 0]
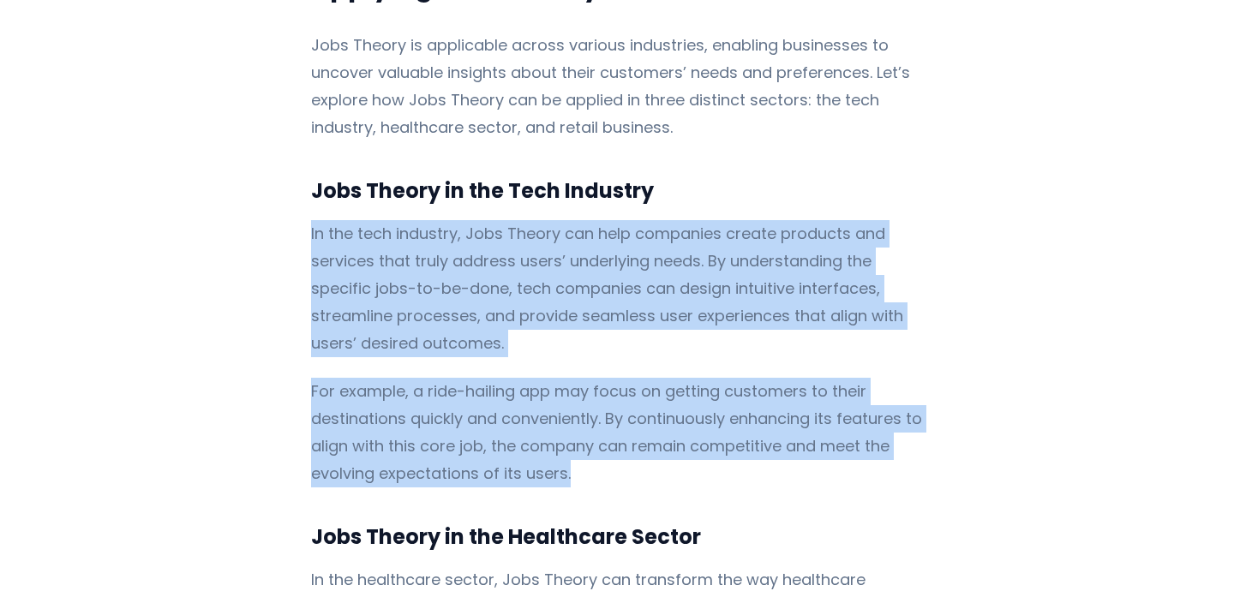
drag, startPoint x: 573, startPoint y: 388, endPoint x: 272, endPoint y: 152, distance: 383.2
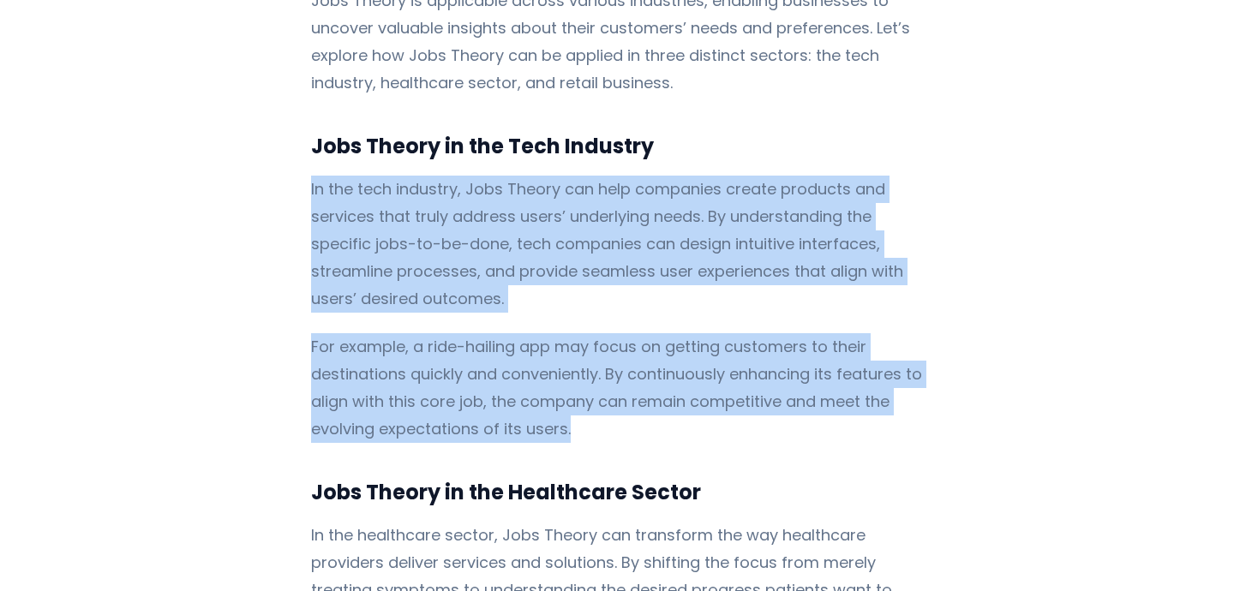
click at [476, 333] on p "For example, a ride-hailing app may focus on getting customers to their destina…" at bounding box center [617, 388] width 613 height 110
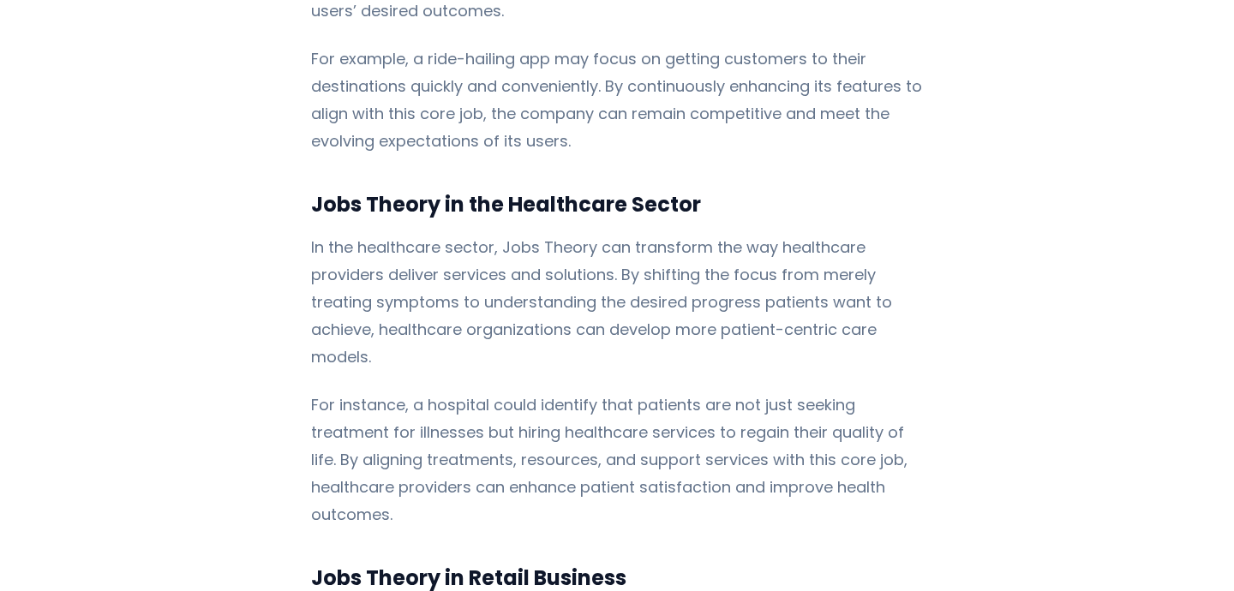
scroll to position [5089, 0]
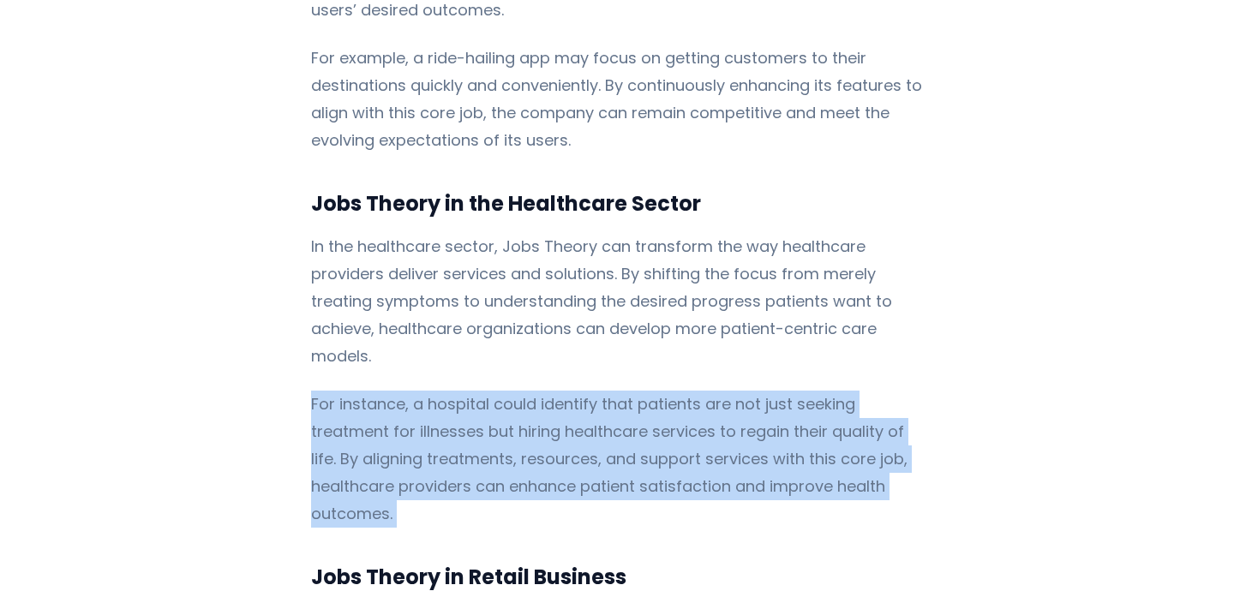
drag, startPoint x: 295, startPoint y: 294, endPoint x: 884, endPoint y: 392, distance: 597.5
click at [891, 391] on p "For instance, a hospital could identify that patients are not just seeking trea…" at bounding box center [617, 459] width 613 height 137
drag, startPoint x: 900, startPoint y: 388, endPoint x: 259, endPoint y: 291, distance: 649.0
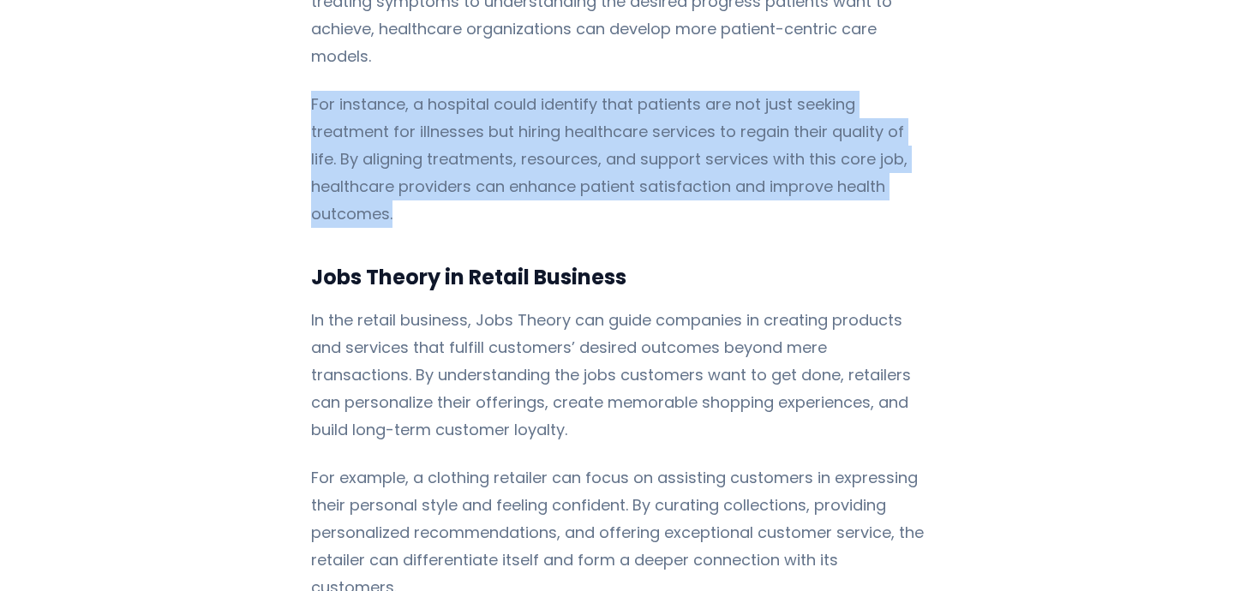
scroll to position [5446, 0]
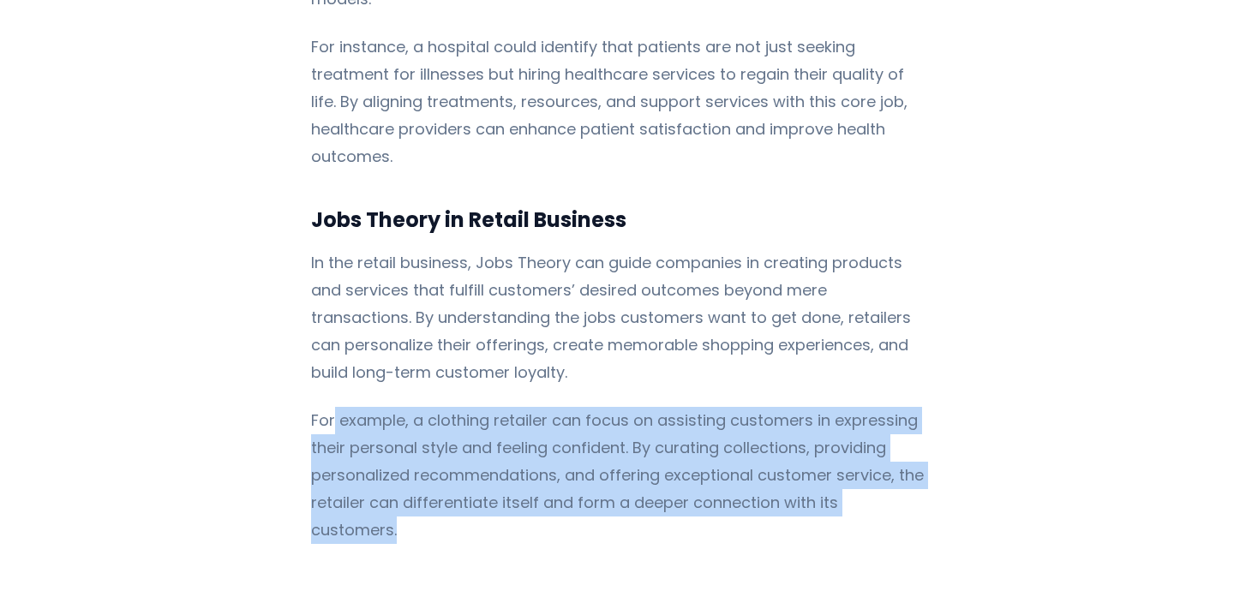
drag, startPoint x: 325, startPoint y: 295, endPoint x: 934, endPoint y: 367, distance: 613.4
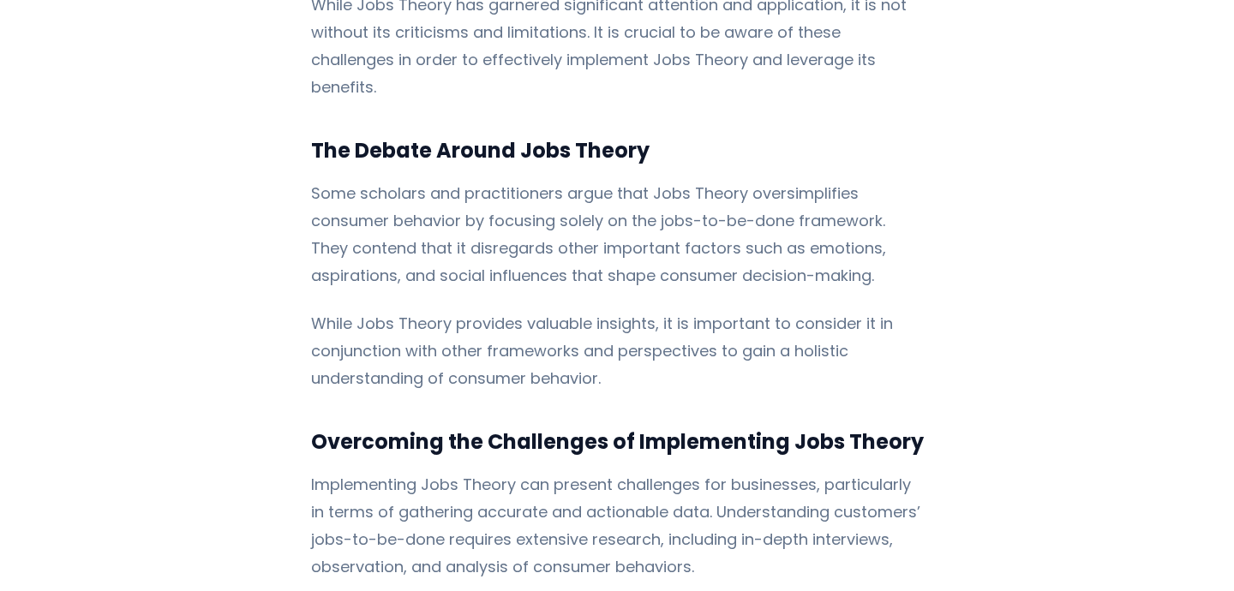
scroll to position [5931, 0]
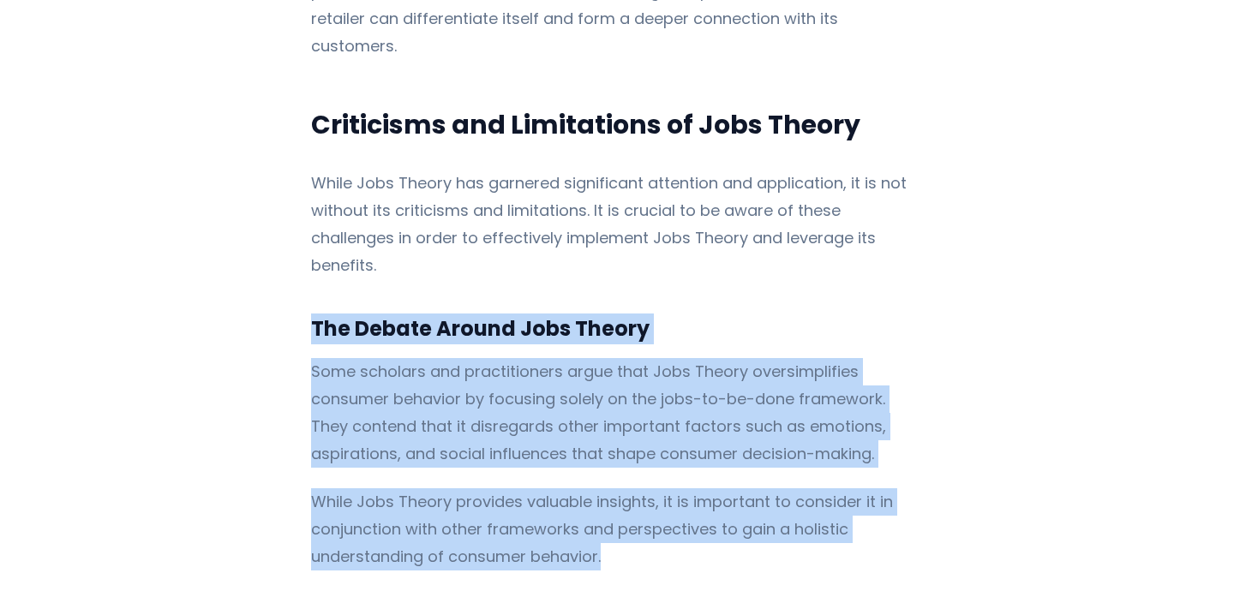
drag, startPoint x: 293, startPoint y: 135, endPoint x: 627, endPoint y: 364, distance: 404.9
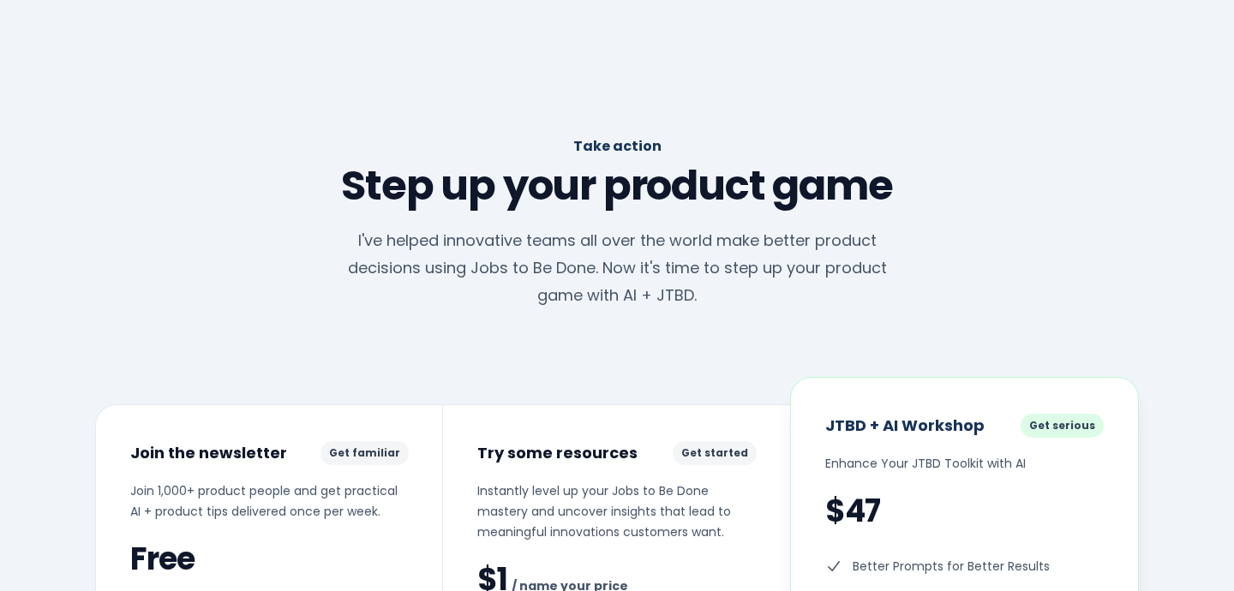
scroll to position [7287, 0]
